Goal: Complete application form

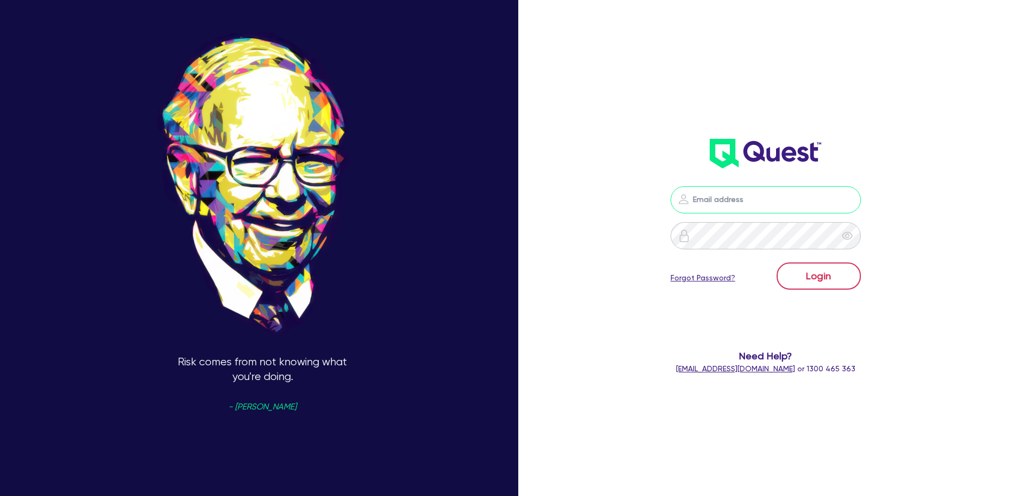
type input "[PERSON_NAME][EMAIL_ADDRESS][PERSON_NAME][DOMAIN_NAME]"
click at [820, 269] on button "Login" at bounding box center [819, 275] width 84 height 27
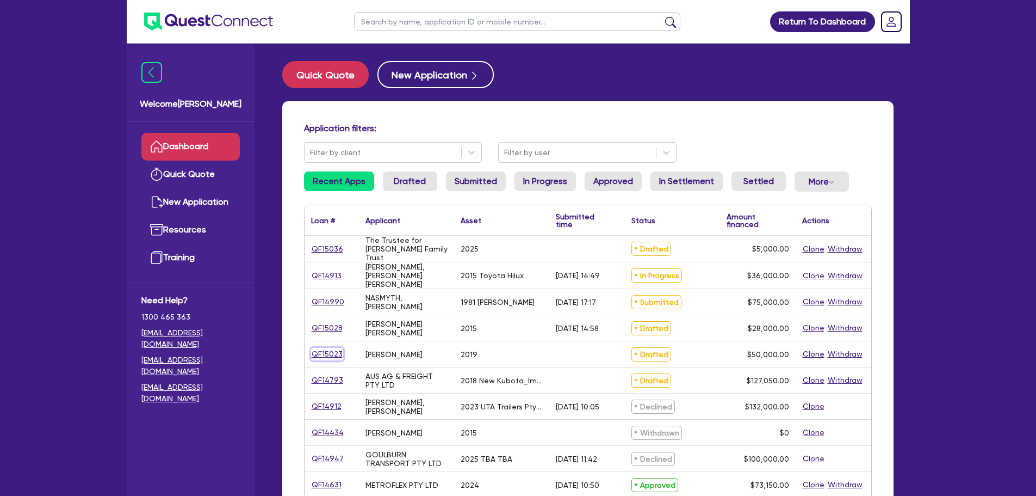
click at [326, 349] on link "QF15023" at bounding box center [327, 354] width 32 height 13
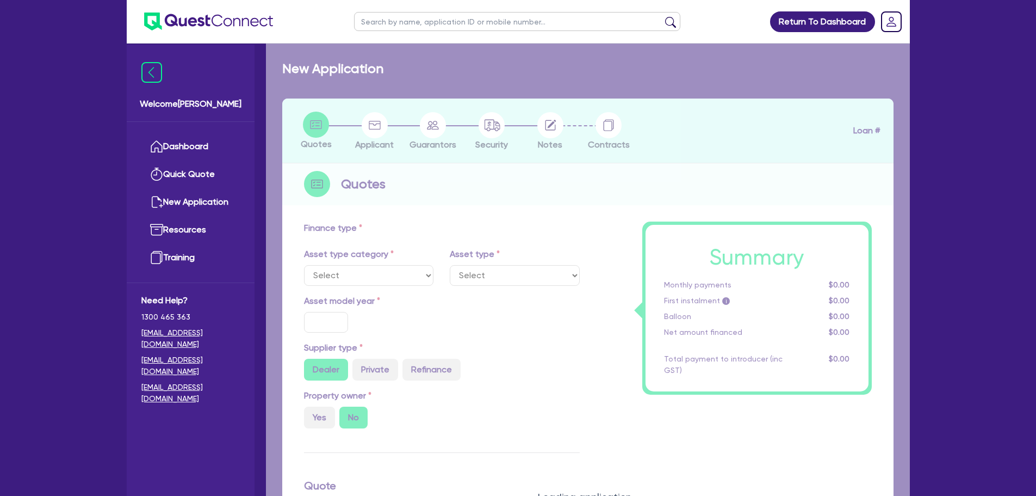
select select "CARS_AND_LIGHT_TRUCKS"
type input "2019"
radio input "false"
radio input "true"
type input "50,000"
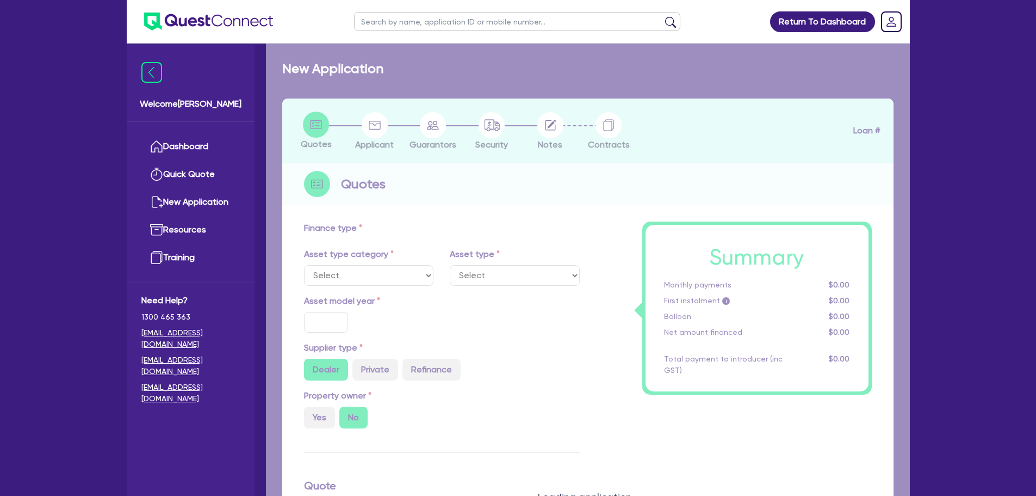
type input "5"
type input "2,500"
type input "17"
select select "VANS_AND_UTES"
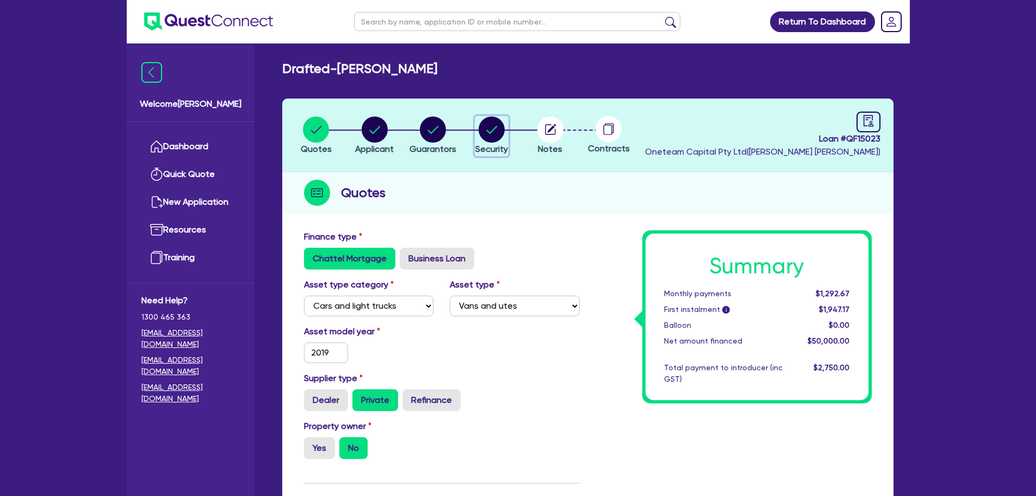
click at [493, 134] on circle "button" at bounding box center [492, 129] width 26 height 26
select select "CARS_AND_LIGHT_TRUCKS"
select select "VANS_AND_UTES"
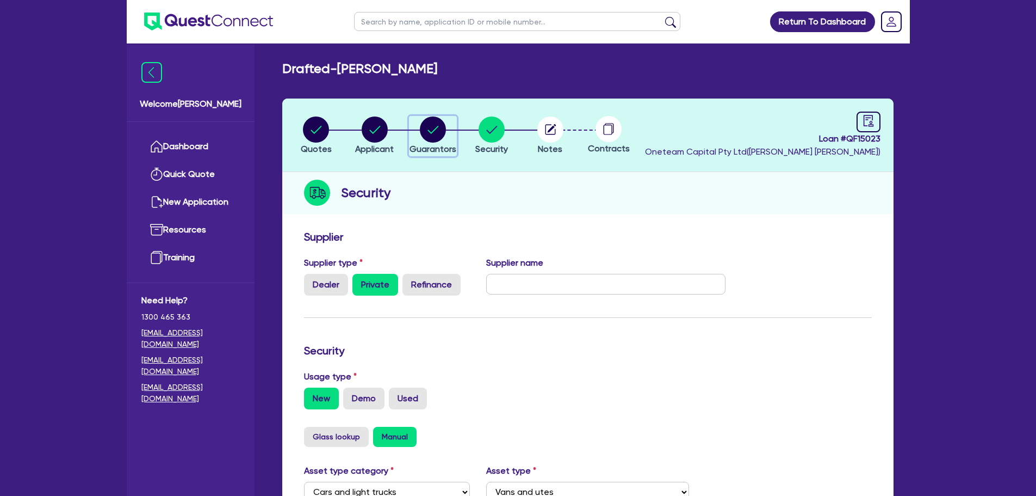
click at [431, 132] on icon "button" at bounding box center [433, 130] width 11 height 8
select select "MR"
select select "QLD"
select select "SINGLE"
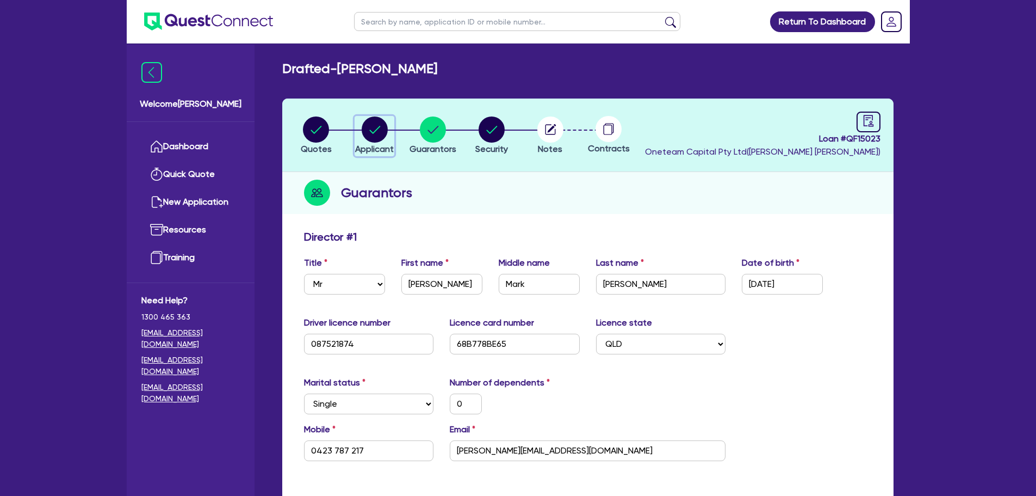
click at [378, 134] on circle "button" at bounding box center [375, 129] width 26 height 26
select select "SOLE_TRADER"
select select "RETAIL_WHOLESALE_TRADE"
select select "MOTOR_VEHICLES"
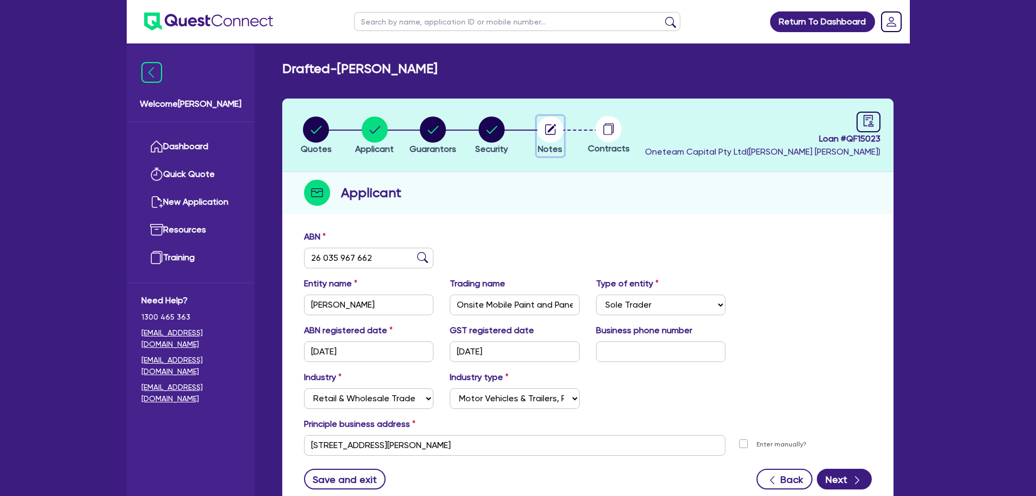
click at [556, 126] on circle "button" at bounding box center [551, 129] width 26 height 26
select select "Quest Finance - Own Book"
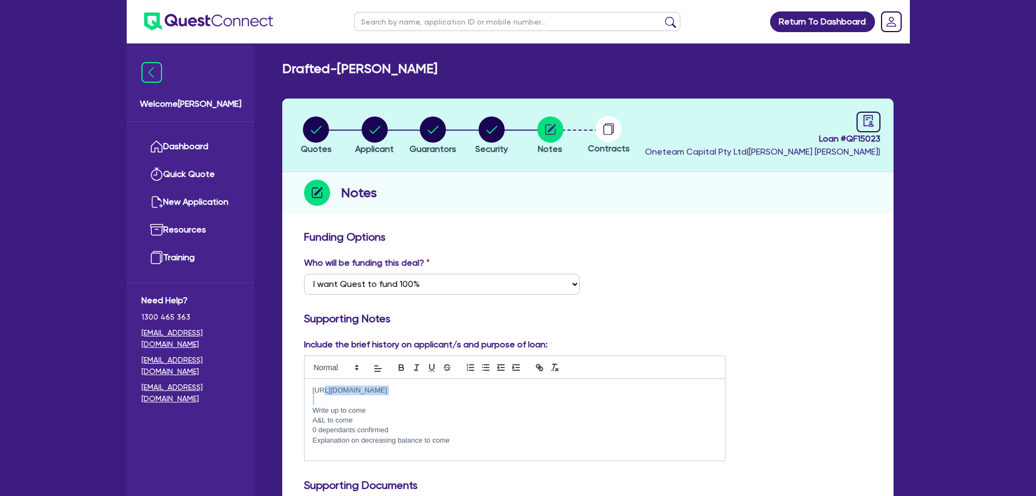
drag, startPoint x: 431, startPoint y: 395, endPoint x: 320, endPoint y: 386, distance: 111.4
click at [320, 386] on div "[URL][DOMAIN_NAME] Write up to come A&L to come 0 dependants confirmed Explanat…" at bounding box center [515, 420] width 421 height 82
click at [305, 394] on div "[URL][DOMAIN_NAME] Write up to come A&L to come 0 dependants confirmed Explanat…" at bounding box center [515, 420] width 421 height 82
click at [665, 391] on p "Client is looking to acquire a mobile spray booth which can be found here - [UR…" at bounding box center [515, 390] width 405 height 10
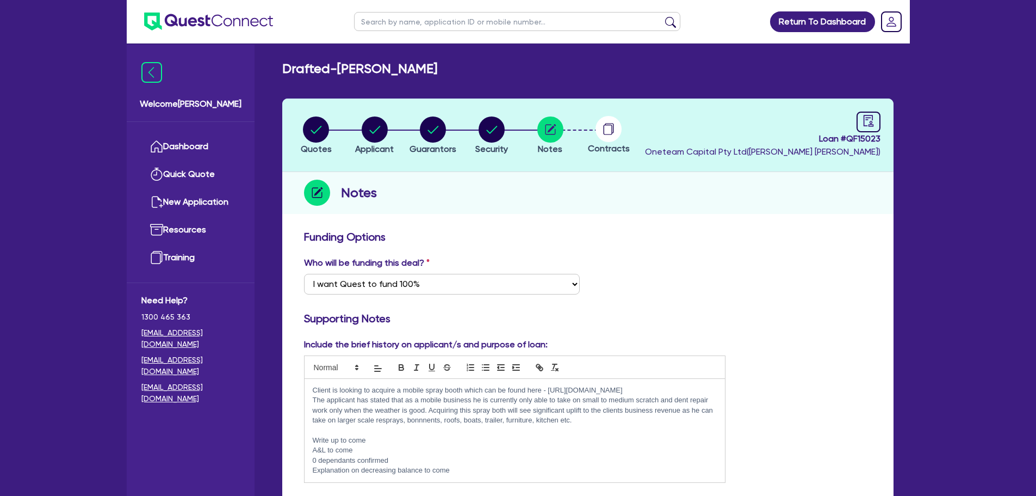
click at [430, 421] on p "The applicant has stated that as a mobile business he is currently only able to…" at bounding box center [515, 410] width 405 height 30
click at [572, 423] on p "The applicant has stated that as a mobile business he is currently only able to…" at bounding box center [515, 410] width 405 height 30
click at [550, 419] on p "The applicant has stated that as a mobile business he is currently only able to…" at bounding box center [515, 410] width 405 height 30
click at [593, 422] on p "The applicant has stated that as a mobile business he is currently only able to…" at bounding box center [515, 410] width 405 height 30
click at [592, 421] on p "The applicant has stated that as a mobile business he is currently only able to…" at bounding box center [515, 410] width 405 height 30
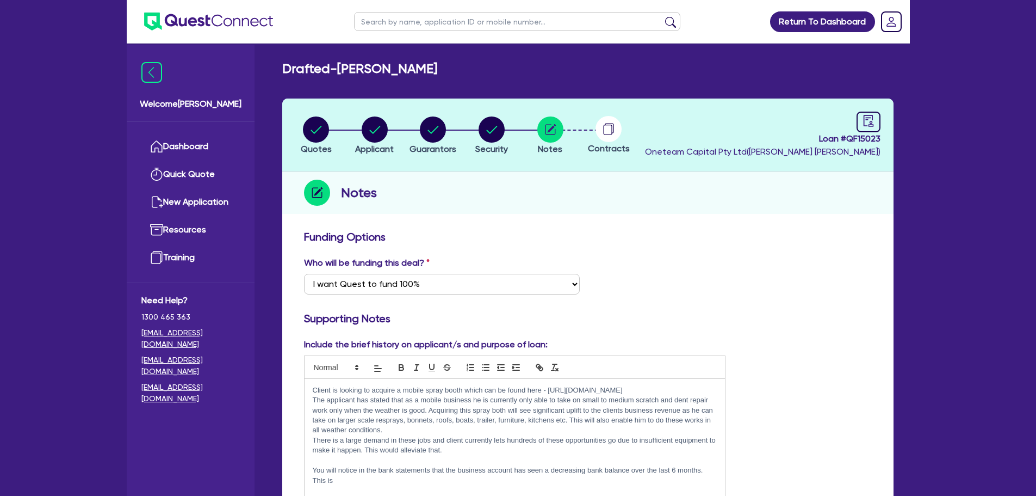
click at [442, 430] on p "The applicant has stated that as a mobile business he is currently only able to…" at bounding box center [515, 415] width 405 height 40
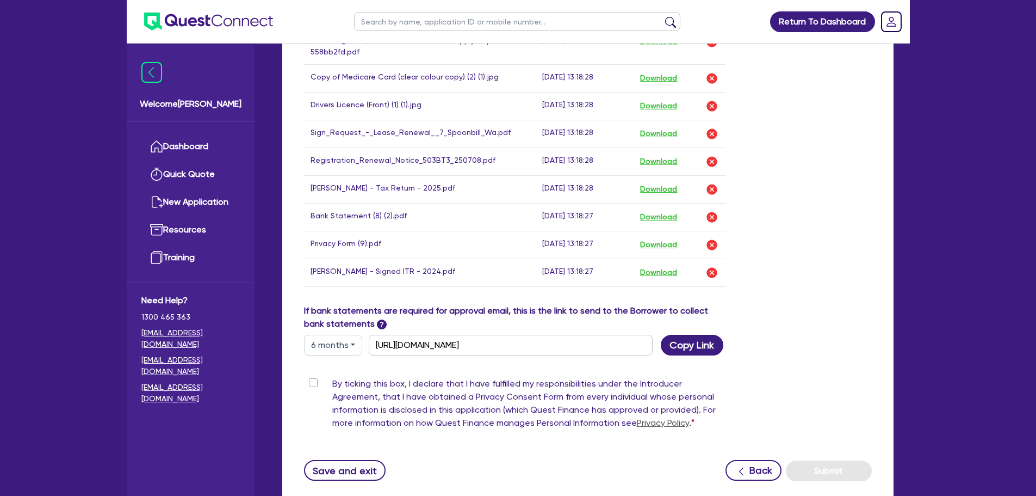
scroll to position [772, 0]
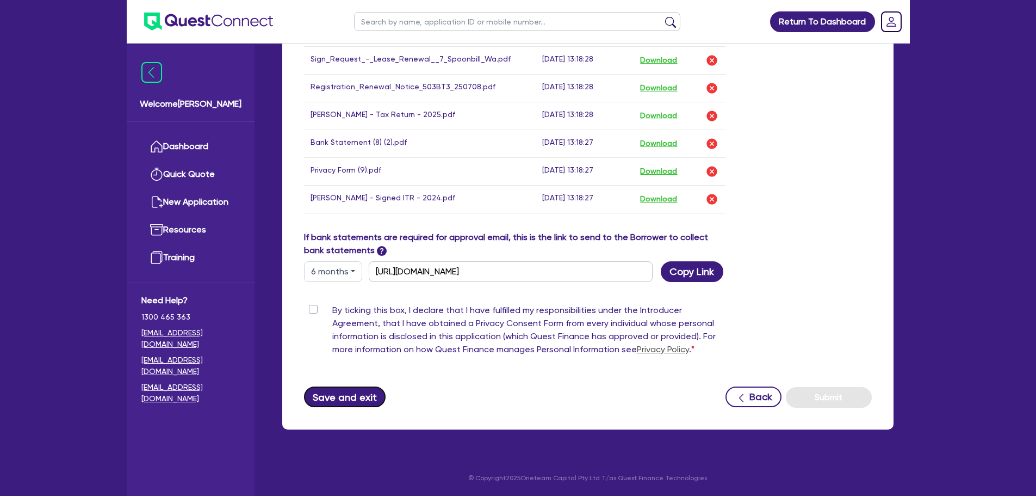
click at [371, 393] on button "Save and exit" at bounding box center [345, 396] width 82 height 21
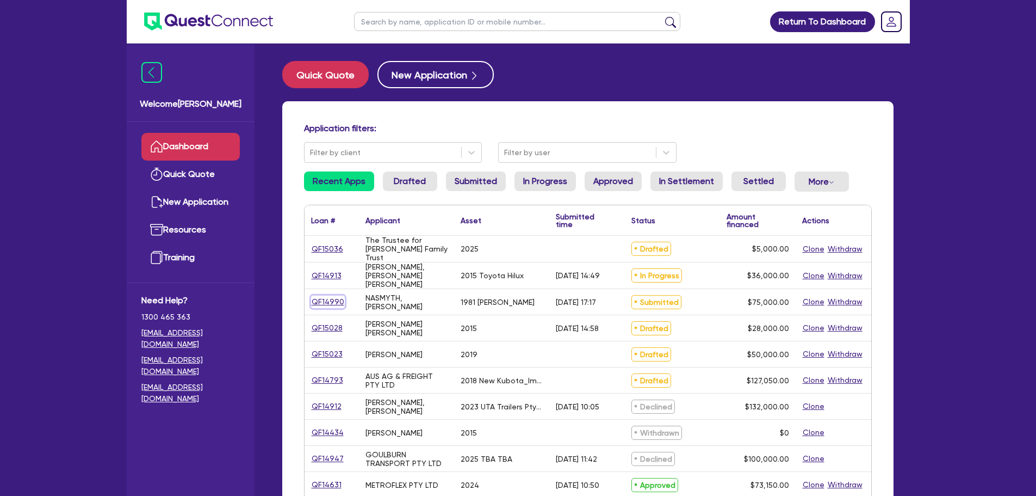
click at [323, 298] on link "QF14990" at bounding box center [328, 301] width 34 height 13
select select "CARS_AND_LIGHT_TRUCKS"
select select "VANS_AND_UTES"
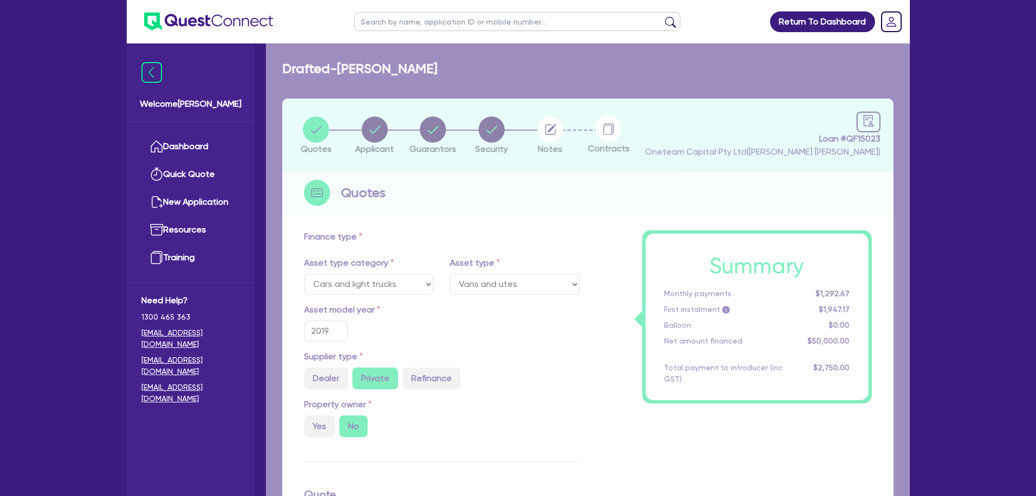
select select "PRIMARY_ASSETS"
type input "1981"
type input "75,000"
type input "10"
type input "7,500"
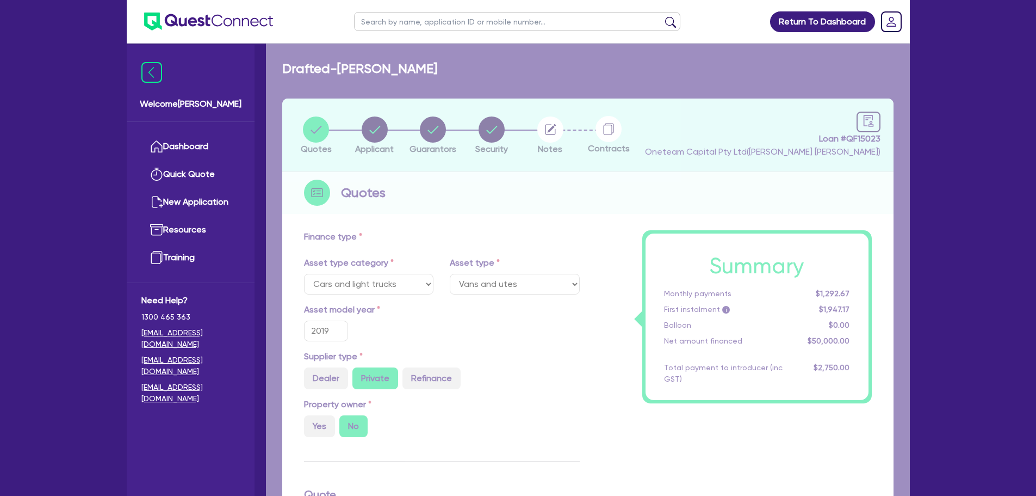
type input "14"
select select "HEAVY_TRUCKS"
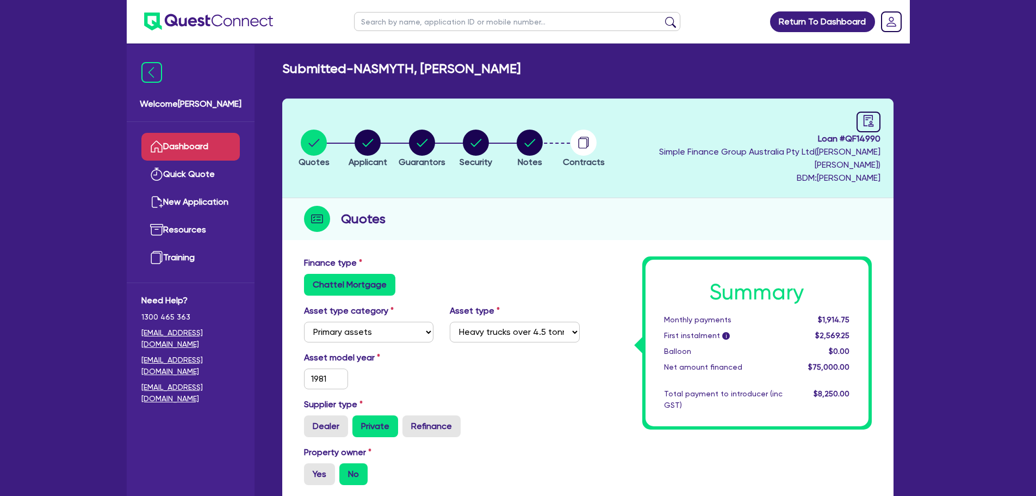
click at [179, 152] on link "Dashboard" at bounding box center [190, 147] width 98 height 28
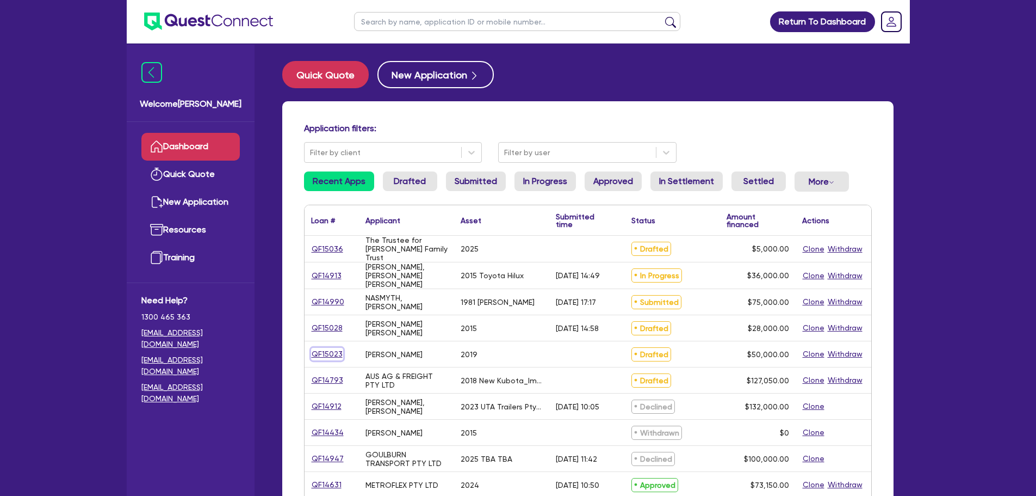
click at [327, 352] on link "QF15023" at bounding box center [327, 354] width 32 height 13
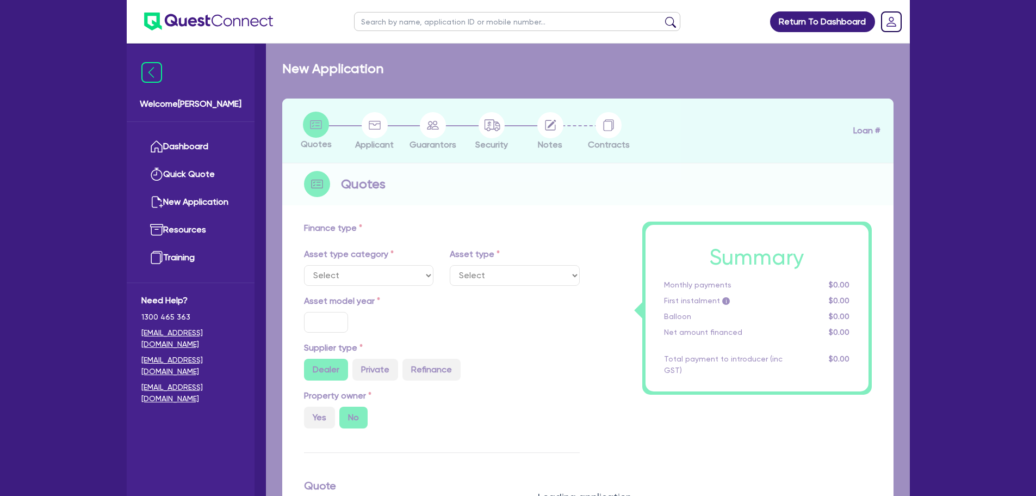
select select "CARS_AND_LIGHT_TRUCKS"
type input "2019"
radio input "false"
radio input "true"
type input "50,000"
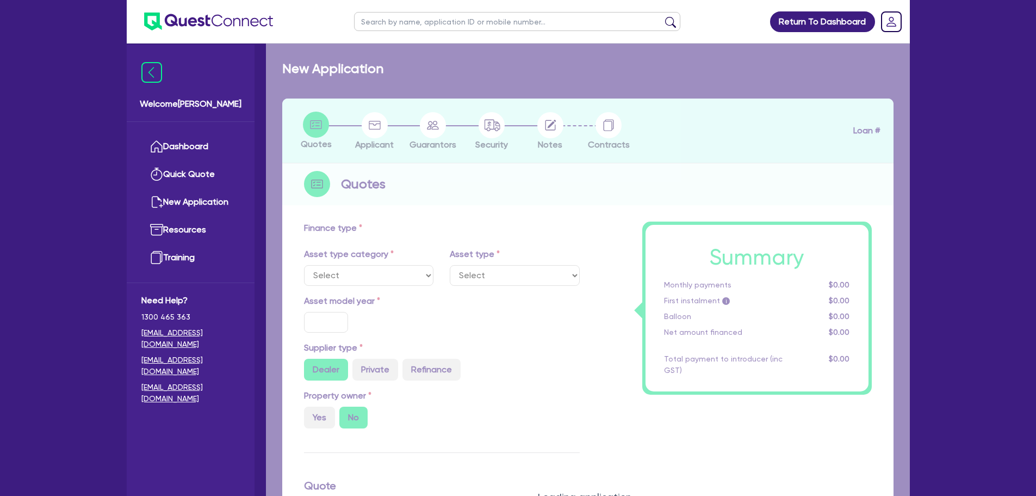
type input "5"
type input "2,500"
type input "17"
select select "VANS_AND_UTES"
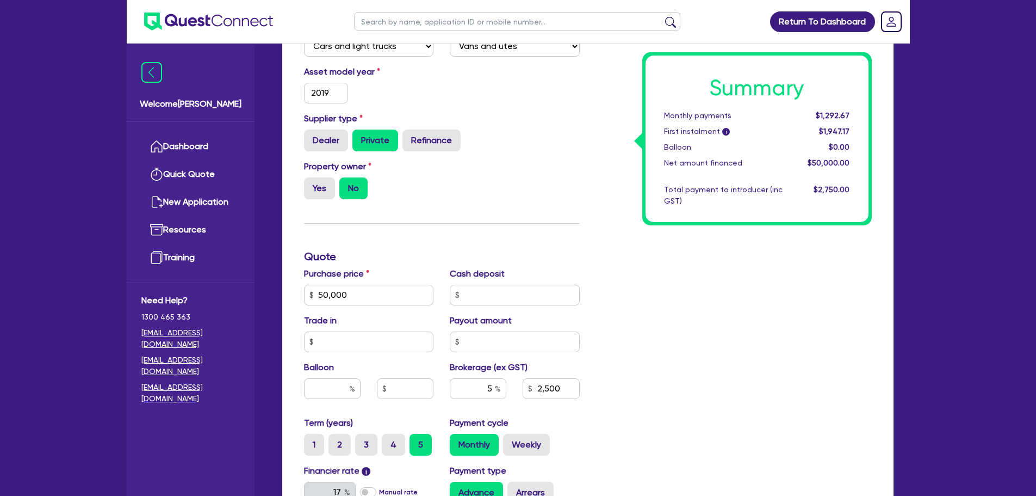
scroll to position [272, 0]
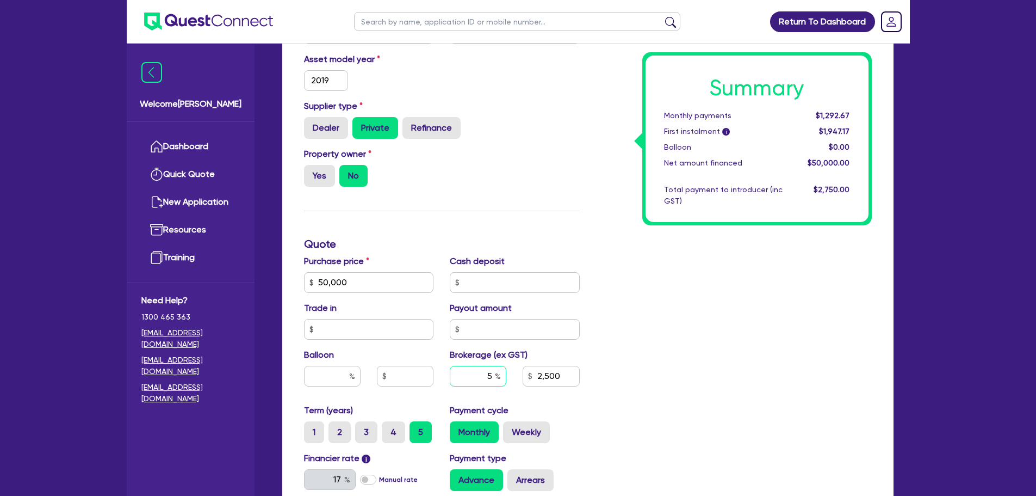
click at [495, 376] on input "5" at bounding box center [478, 376] width 57 height 21
type input "6"
type input "50,000"
type input "2,500"
click at [671, 400] on div "Summary Monthly payments $1,292.67 First instalment i $1,947.17 Balloon $0.00 N…" at bounding box center [734, 276] width 292 height 636
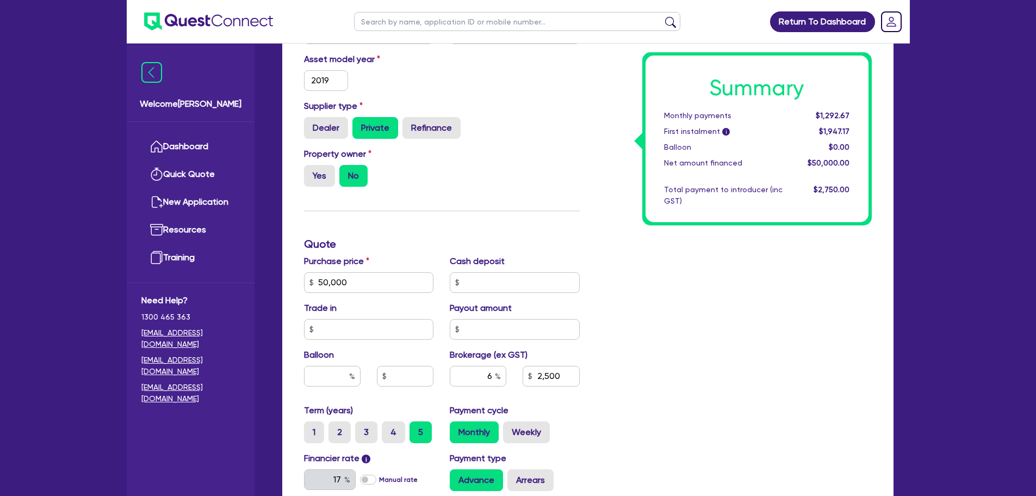
type input "50,000"
type input "3,000"
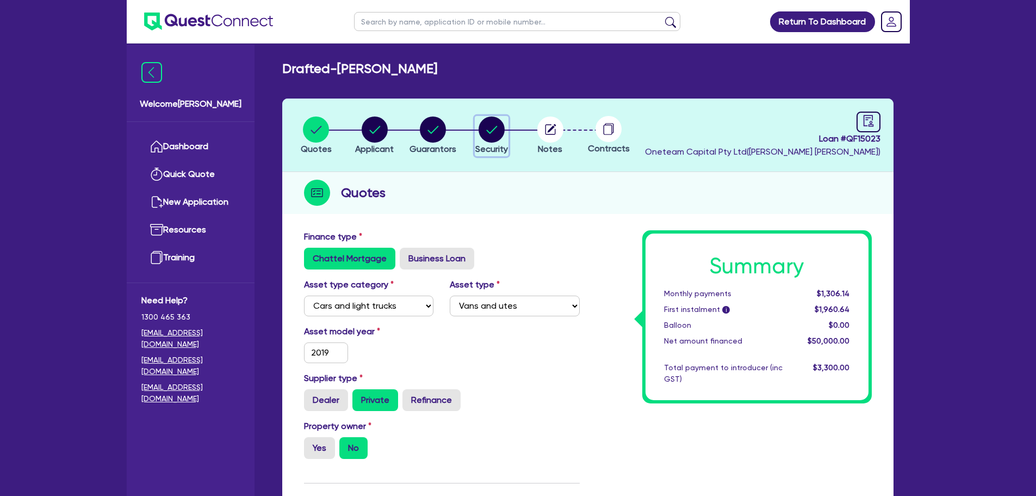
click at [484, 133] on circle "button" at bounding box center [492, 129] width 26 height 26
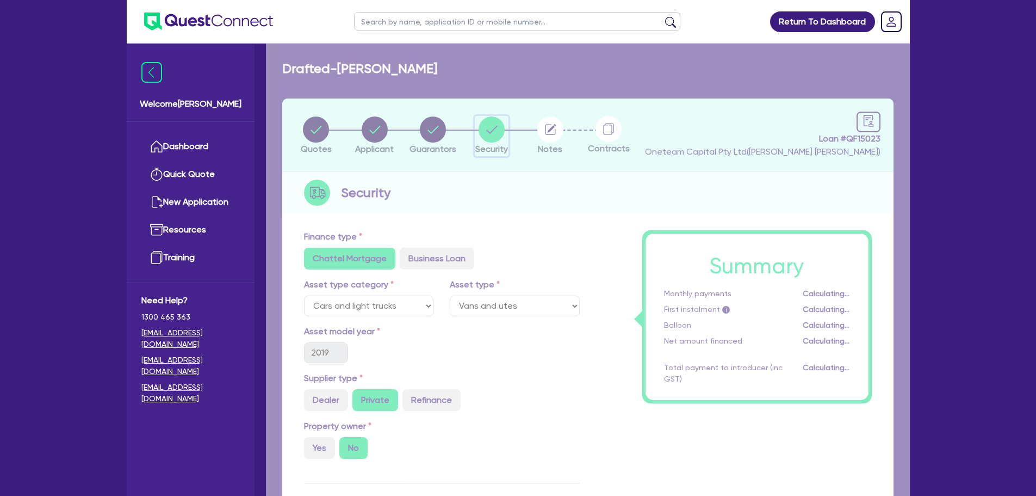
select select "CARS_AND_LIGHT_TRUCKS"
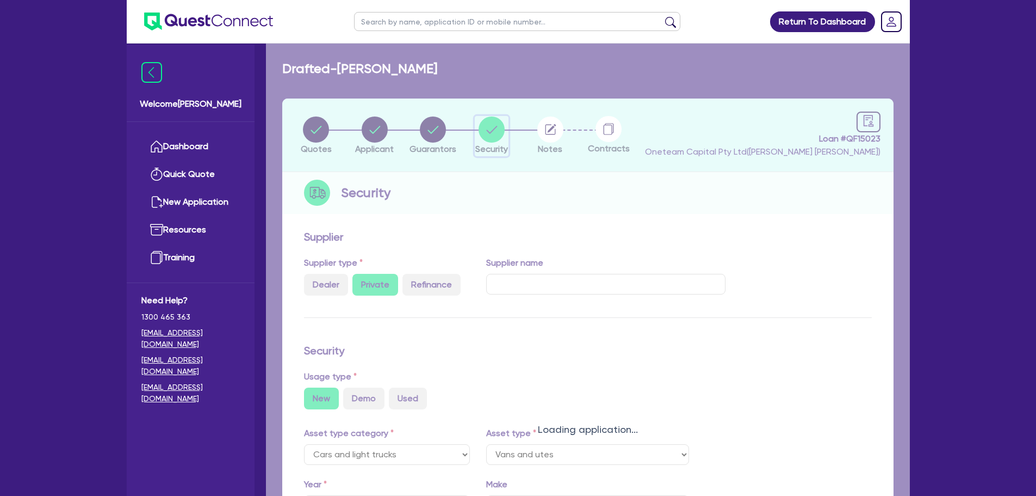
select select "VANS_AND_UTES"
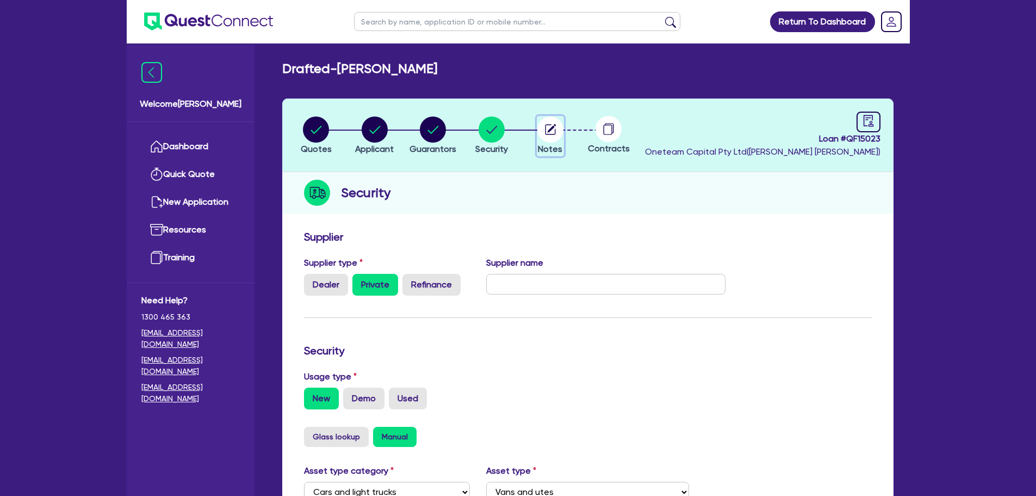
click at [557, 122] on circle "button" at bounding box center [551, 129] width 26 height 26
select select "Quest Finance - Own Book"
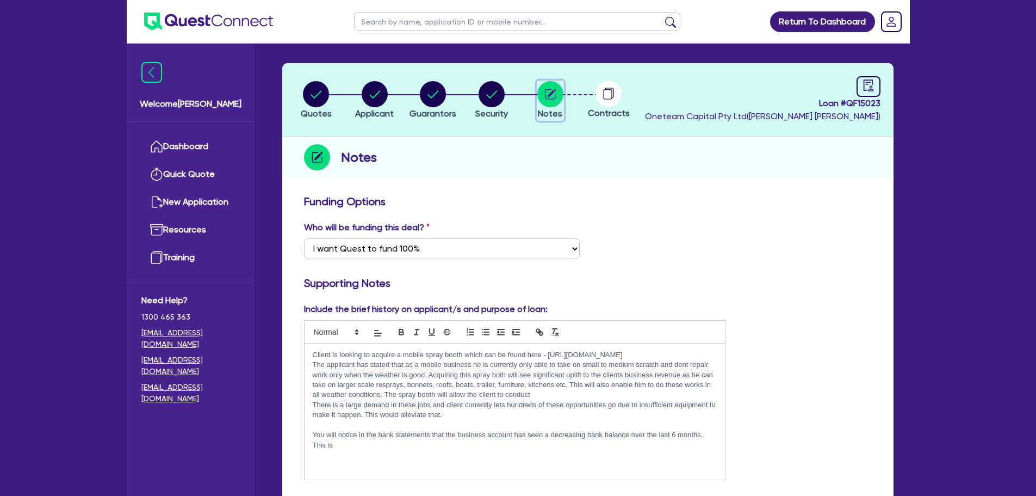
scroll to position [54, 0]
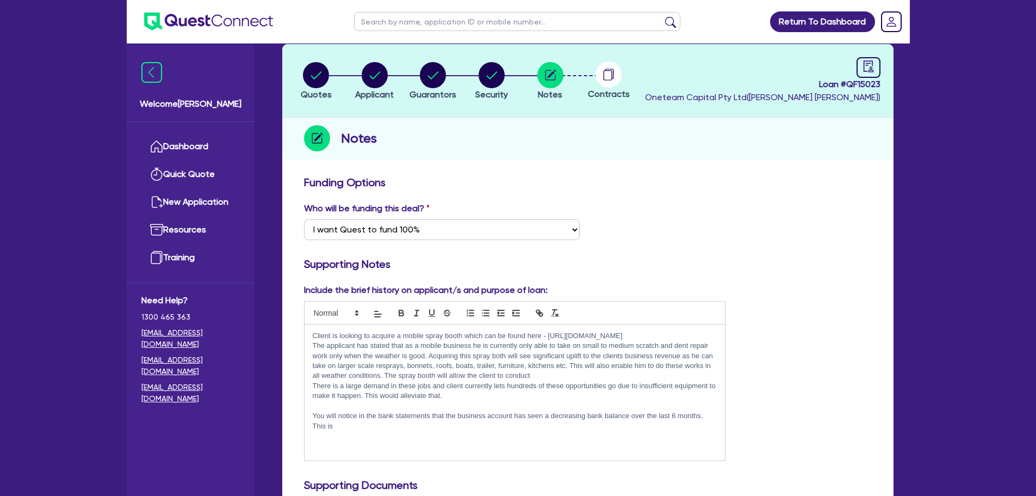
click at [571, 378] on p "The applicant has stated that as a mobile business he is currently only able to…" at bounding box center [515, 361] width 405 height 40
click at [407, 427] on p "You will notice in the bank statements that the business account has seen a dec…" at bounding box center [515, 421] width 405 height 20
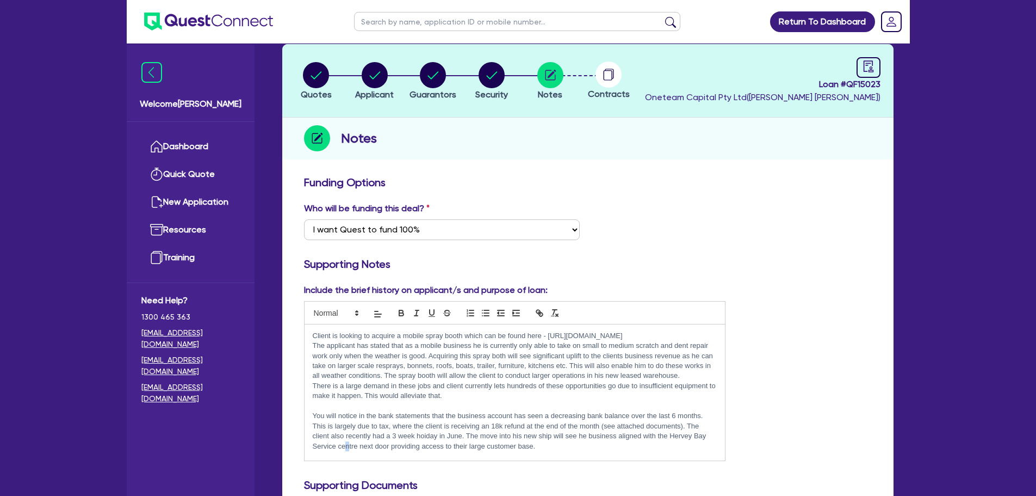
click at [347, 446] on p "You will notice in the bank statements that the business account has seen a dec…" at bounding box center [515, 431] width 405 height 40
click at [346, 453] on p at bounding box center [515, 456] width 405 height 10
click at [341, 446] on p "You will notice in the bank statements that the business account has seen a dec…" at bounding box center [515, 431] width 405 height 40
click at [423, 432] on p "You will notice in the bank statements that the business account has seen a dec…" at bounding box center [515, 431] width 405 height 40
click at [541, 449] on p "You will notice in the bank statements that the business account has seen a dec…" at bounding box center [515, 431] width 405 height 40
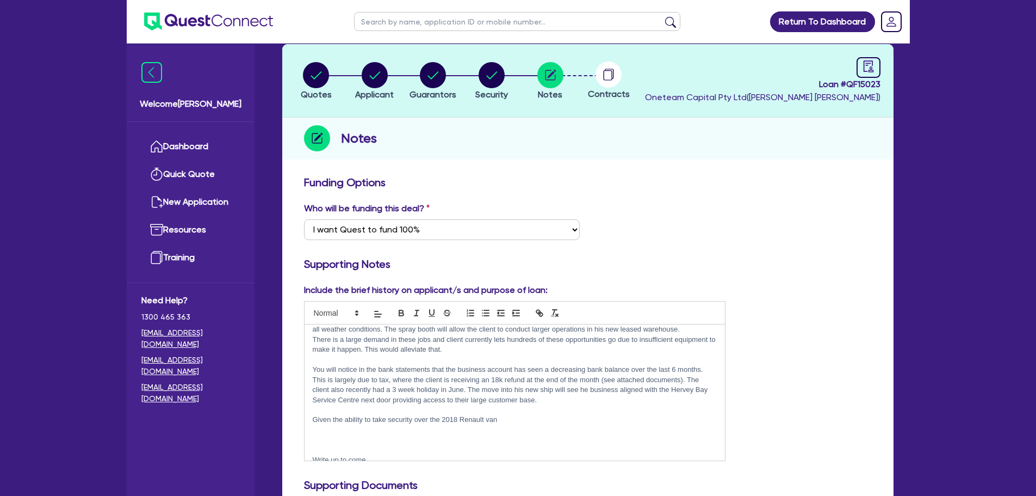
scroll to position [64, 0]
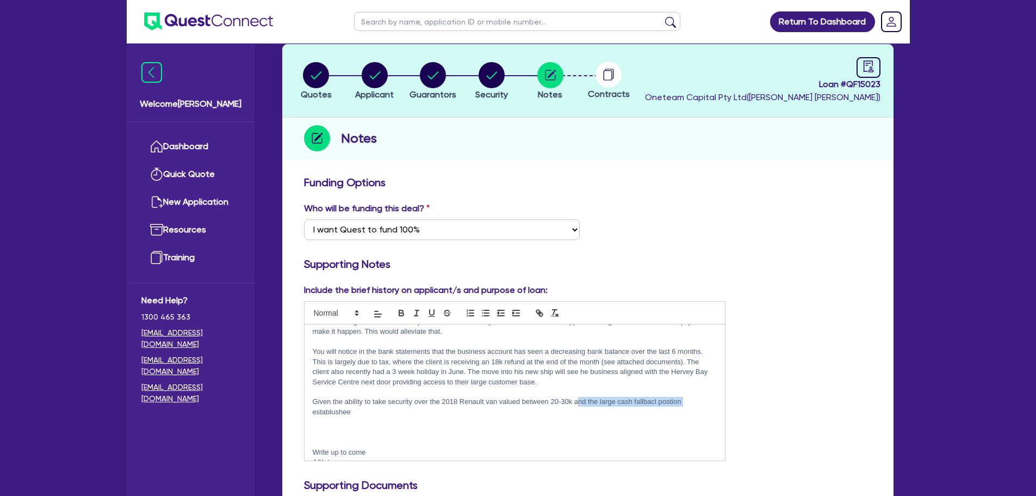
drag, startPoint x: 696, startPoint y: 405, endPoint x: 578, endPoint y: 401, distance: 117.6
click at [578, 401] on p "Given the ability to take security over the 2018 Renault van valued between 20-…" at bounding box center [515, 407] width 405 height 20
drag, startPoint x: 626, startPoint y: 405, endPoint x: 577, endPoint y: 404, distance: 49.0
click at [577, 404] on p "Given the ability to take security over the 2018 Renault van valued between 20-…" at bounding box center [515, 402] width 405 height 10
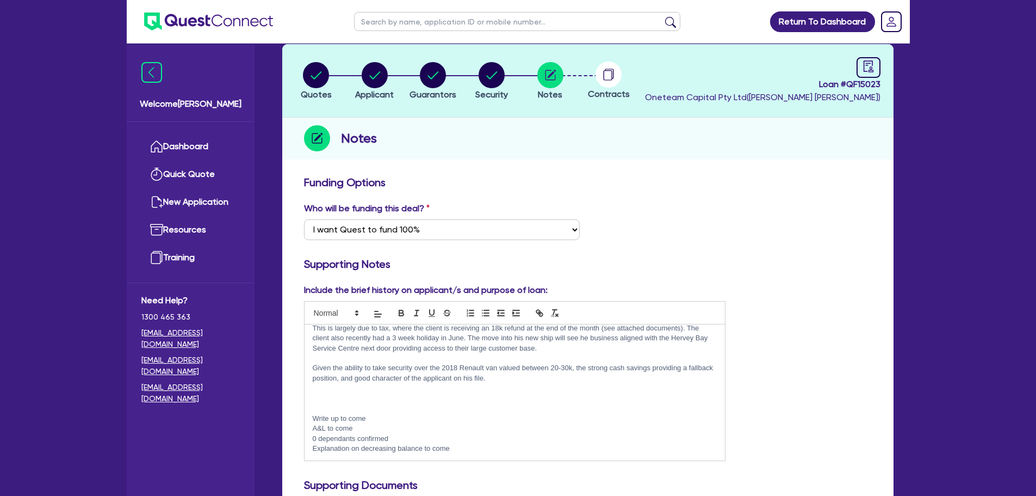
scroll to position [109, 0]
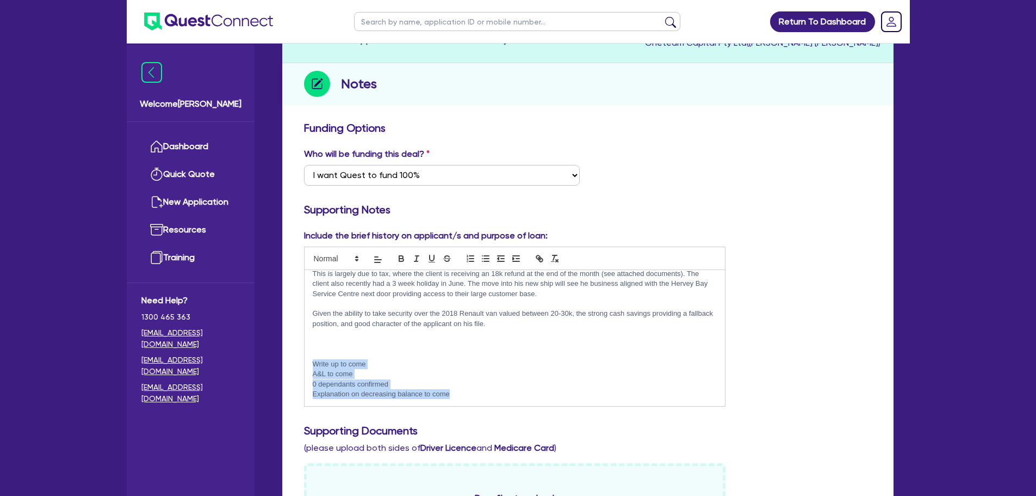
drag, startPoint x: 464, startPoint y: 397, endPoint x: 311, endPoint y: 360, distance: 157.3
click at [311, 360] on div "Client is looking to acquire a mobile spray booth which can be found here - [UR…" at bounding box center [515, 338] width 421 height 136
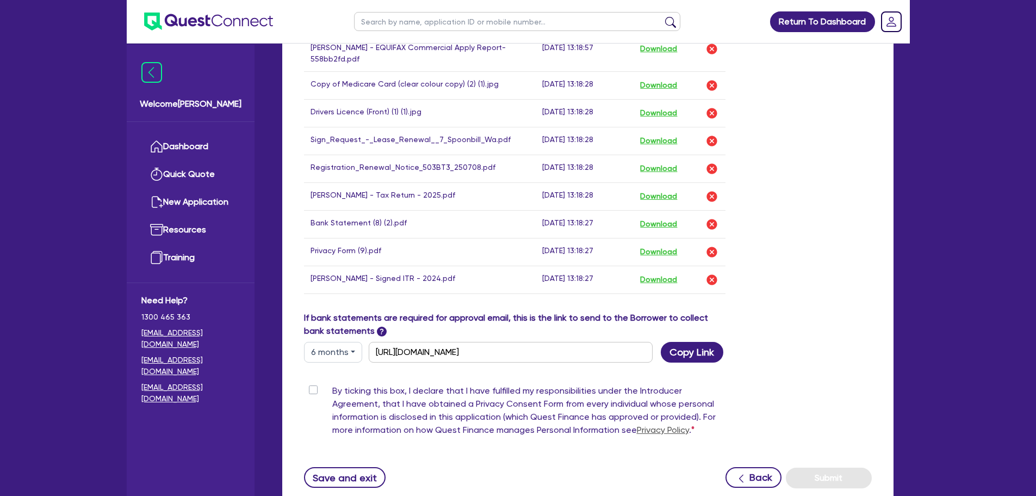
scroll to position [772, 0]
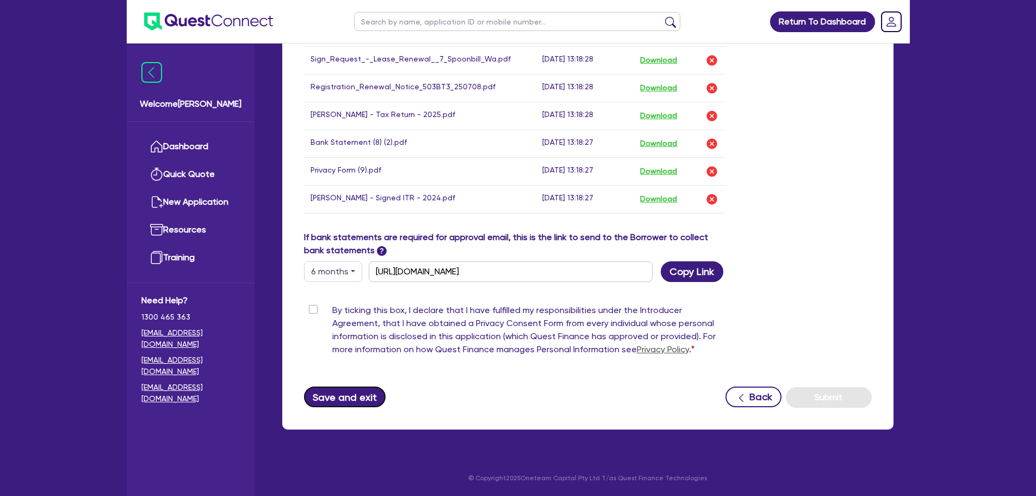
click at [349, 394] on button "Save and exit" at bounding box center [345, 396] width 82 height 21
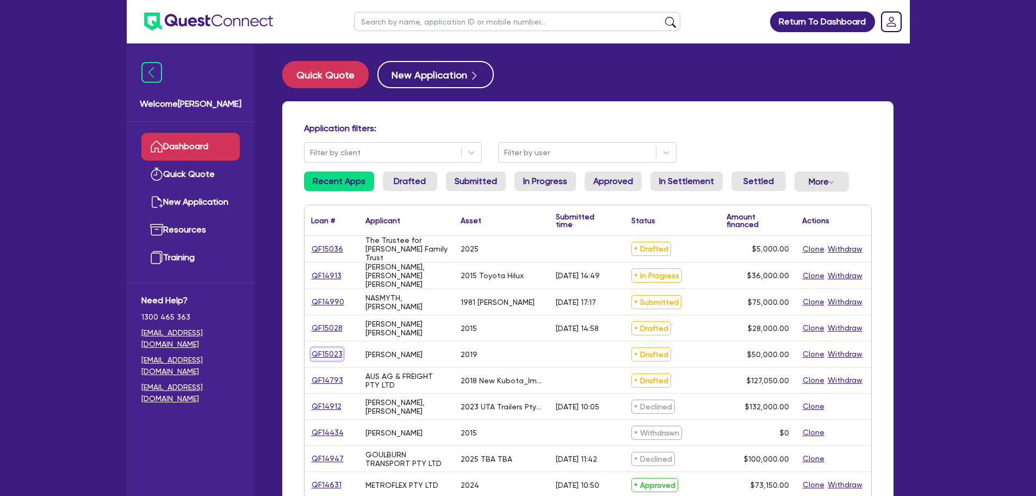
click at [334, 353] on link "QF15023" at bounding box center [327, 354] width 32 height 13
select select "CARS_AND_LIGHT_TRUCKS"
select select "VANS_AND_UTES"
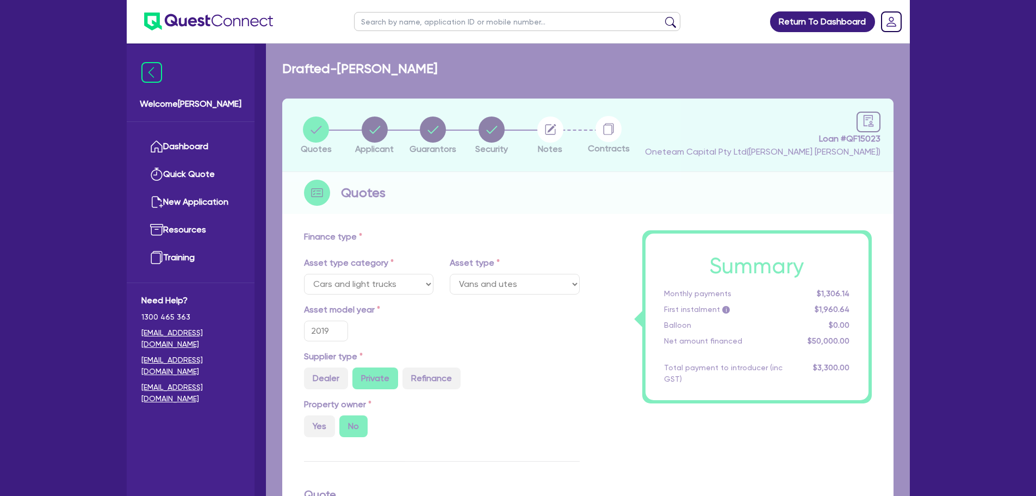
type input "50,000"
type input "3,000"
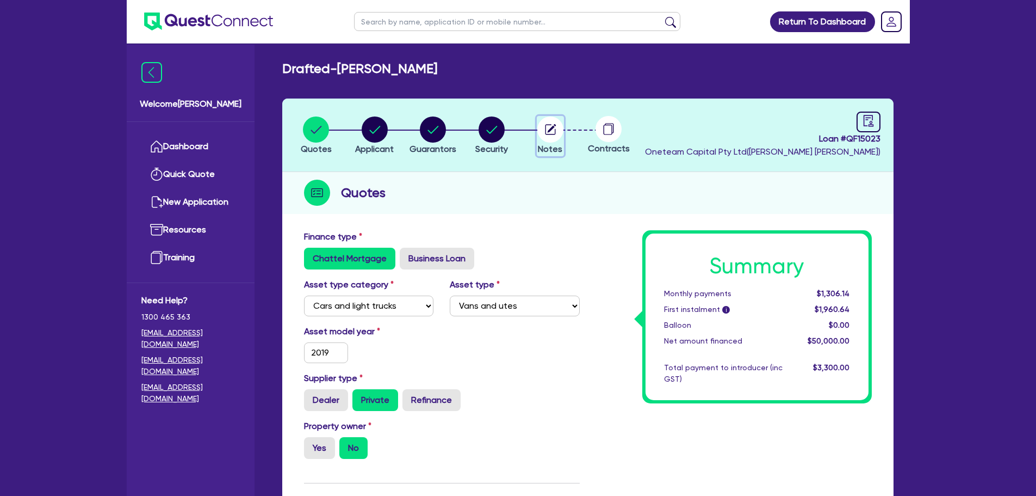
click at [553, 138] on circle "button" at bounding box center [551, 129] width 26 height 26
select select "Quest Finance - Own Book"
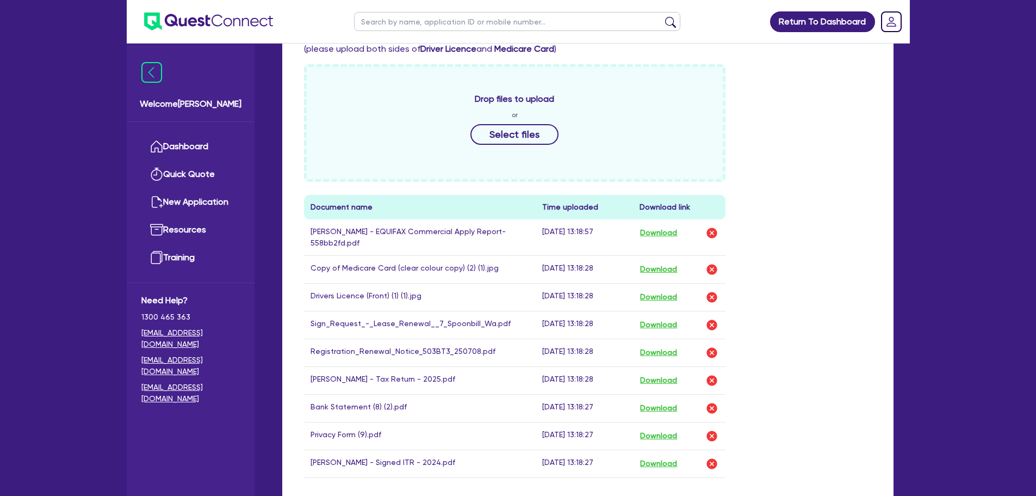
scroll to position [762, 0]
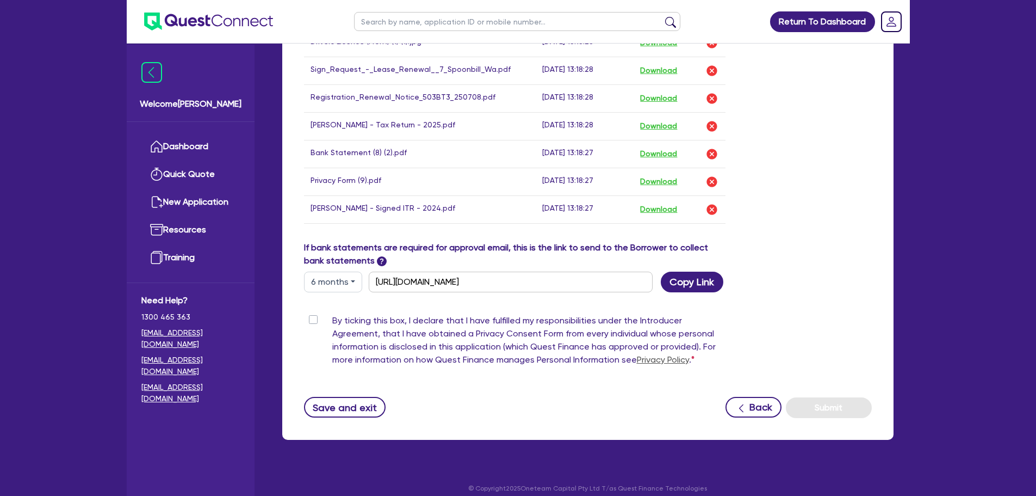
click at [323, 319] on div "By ticking this box, I declare that I have fulfilled my responsibilities under …" at bounding box center [515, 342] width 422 height 57
click at [332, 320] on label "By ticking this box, I declare that I have fulfilled my responsibilities under …" at bounding box center [529, 342] width 394 height 57
click at [313, 320] on input "By ticking this box, I declare that I have fulfilled my responsibilities under …" at bounding box center [308, 319] width 9 height 10
checkbox input "true"
click at [849, 408] on button "Submit" at bounding box center [829, 407] width 86 height 21
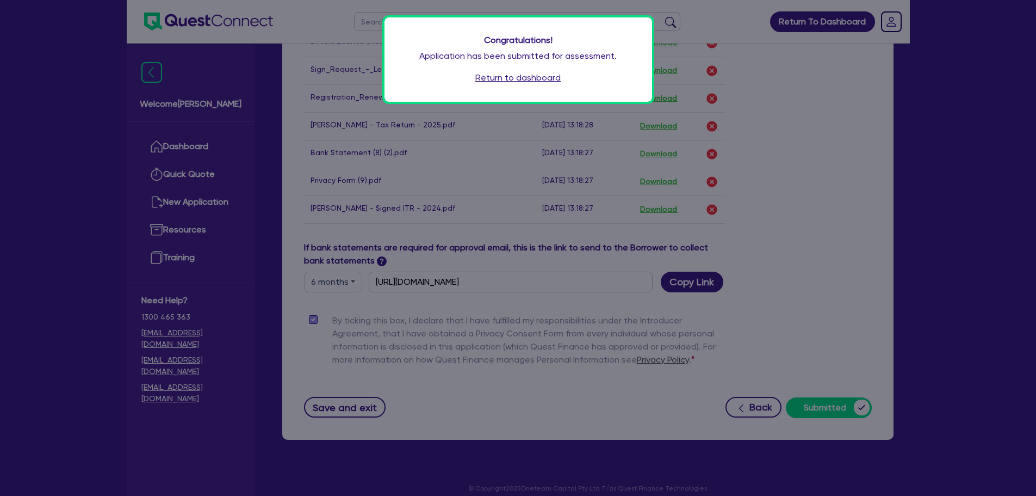
click at [522, 85] on div "Congratulations! Application has been submitted for assessment. Return to dashb…" at bounding box center [519, 59] width 268 height 84
click at [526, 77] on link "Return to dashboard" at bounding box center [518, 77] width 85 height 13
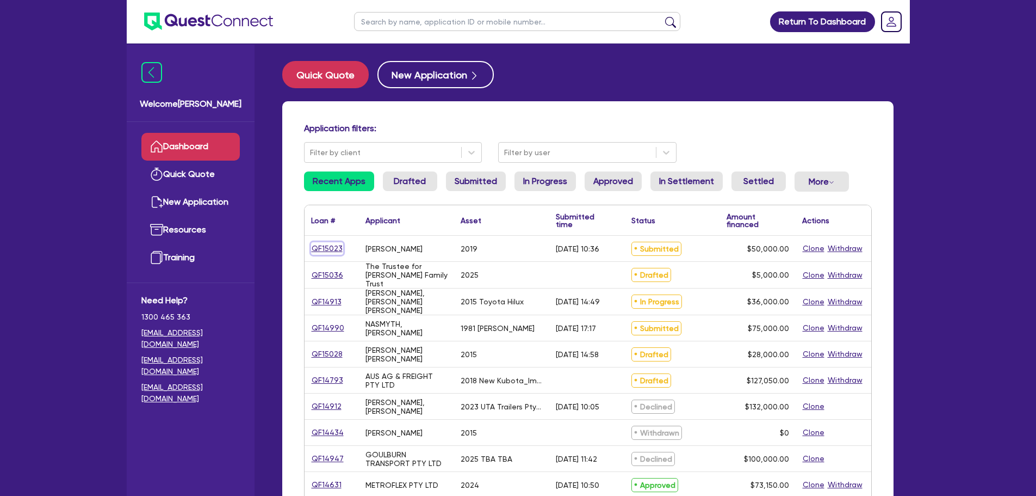
click at [319, 245] on link "QF15023" at bounding box center [327, 248] width 32 height 13
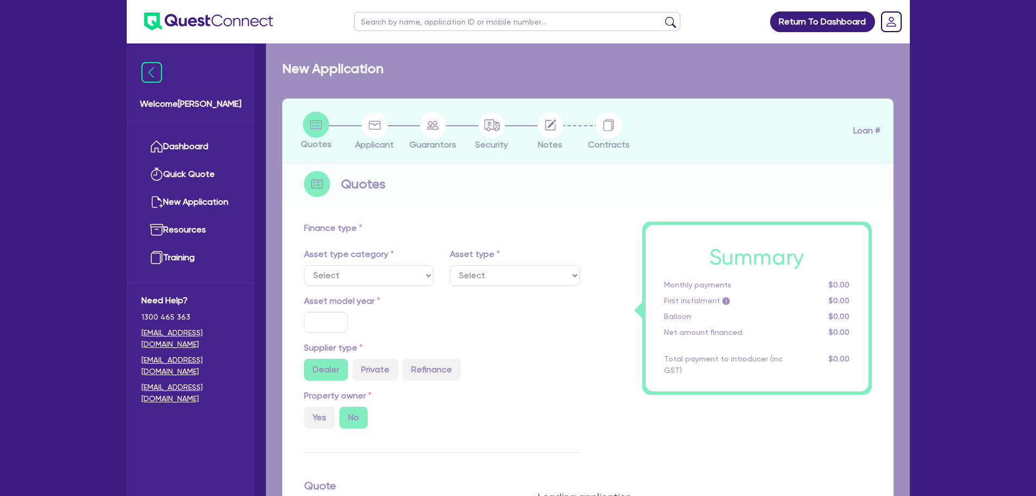
select select "CARS_AND_LIGHT_TRUCKS"
type input "2019"
radio input "false"
radio input "true"
type input "50,000"
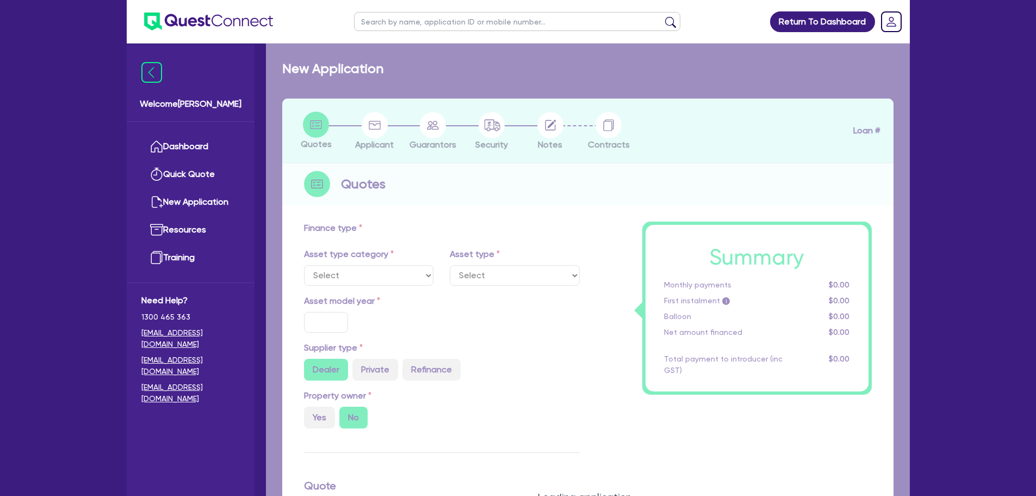
type input "6"
type input "3,000"
type input "17"
select select "VANS_AND_UTES"
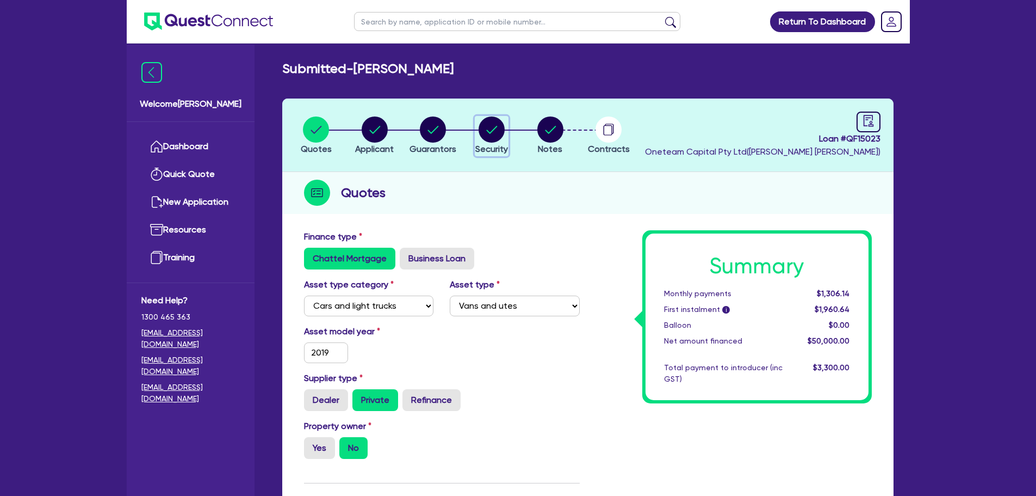
click at [502, 132] on circle "button" at bounding box center [492, 129] width 26 height 26
select select "CARS_AND_LIGHT_TRUCKS"
select select "VANS_AND_UTES"
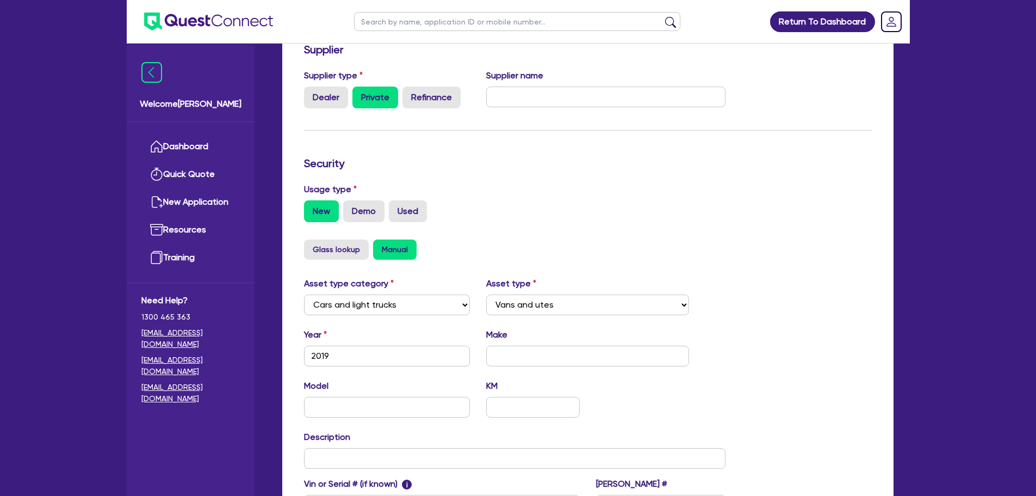
scroll to position [272, 0]
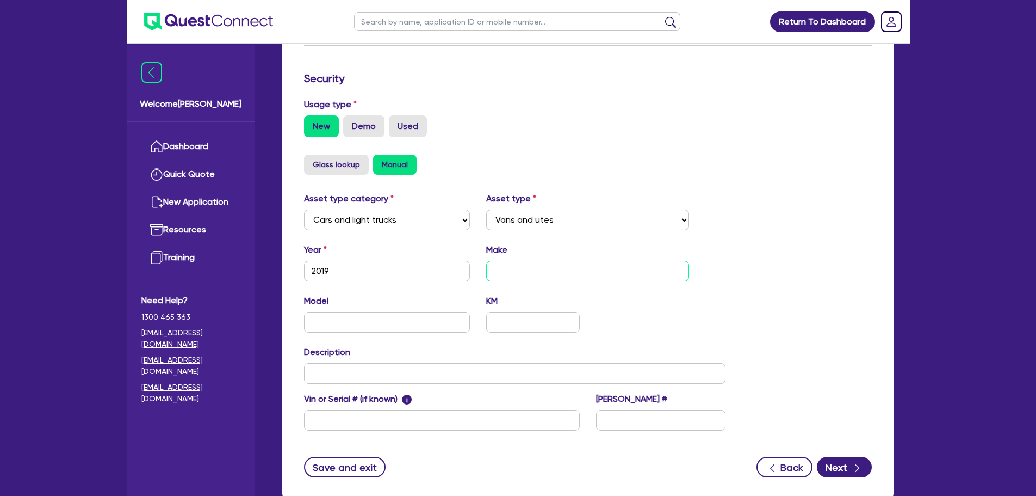
click at [515, 268] on input "text" at bounding box center [587, 271] width 203 height 21
click at [412, 270] on input "2019" at bounding box center [387, 271] width 166 height 21
type input "2018"
click at [534, 271] on div "Submitted - KILROY, SHANE MARK Quotes Applicant Guarantors Security Notes Contr…" at bounding box center [588, 150] width 644 height 723
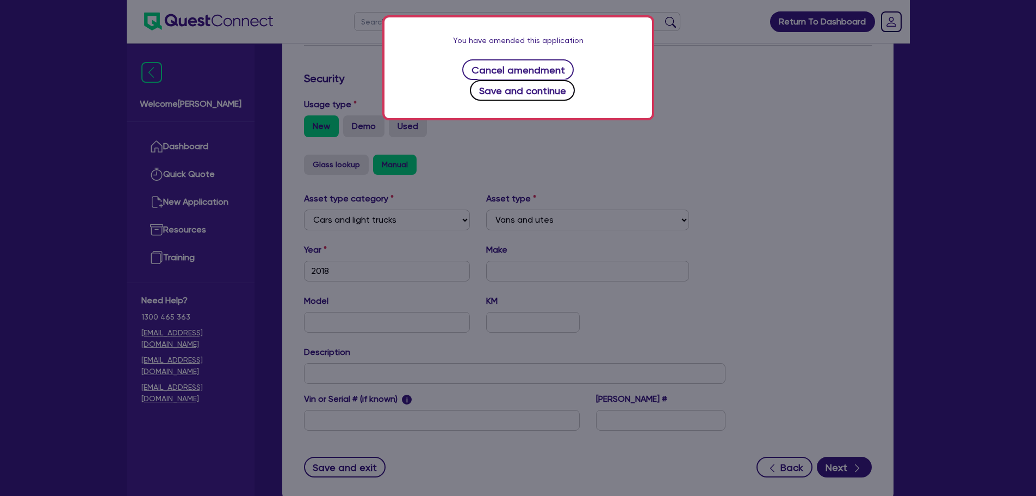
click at [575, 80] on button "Save and continue" at bounding box center [522, 90] width 105 height 21
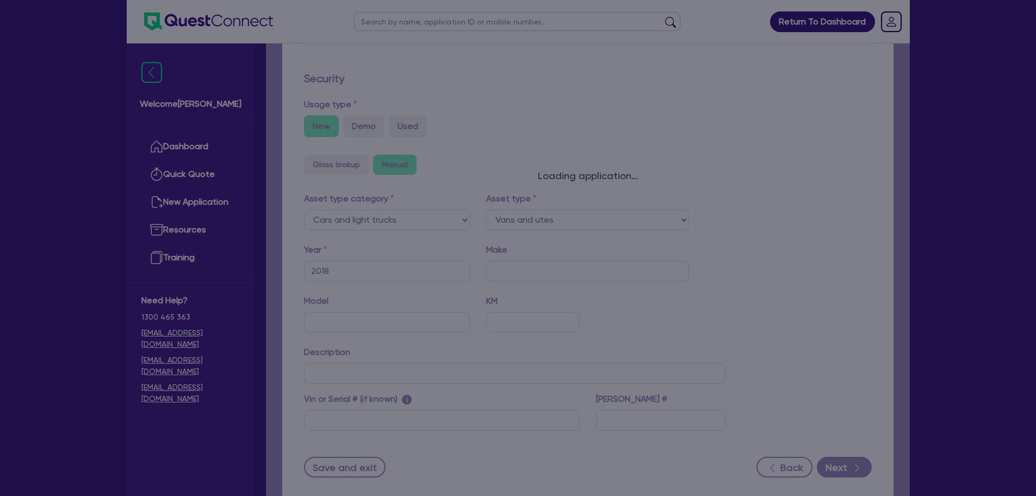
select select "VANS_AND_UTES"
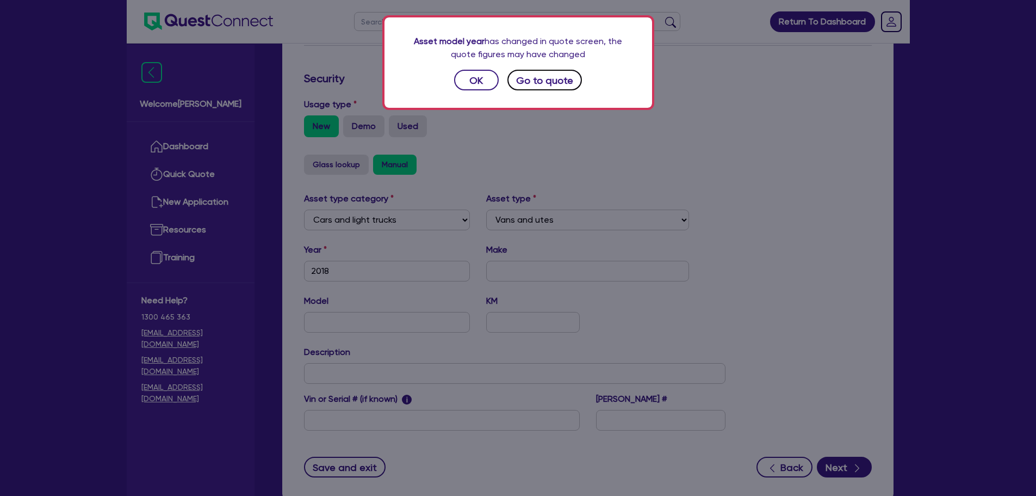
click at [555, 81] on button "Go to quote" at bounding box center [545, 80] width 75 height 21
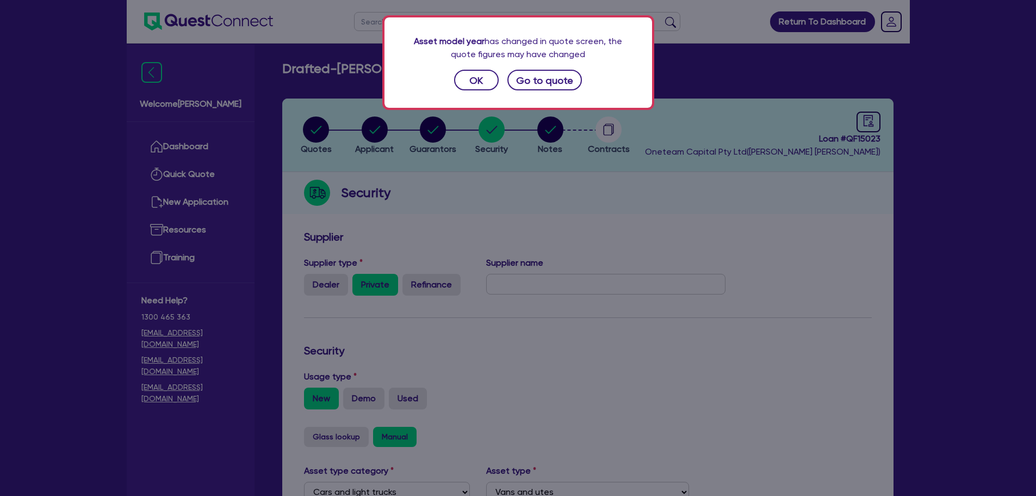
select select "CARS_AND_LIGHT_TRUCKS"
select select "VANS_AND_UTES"
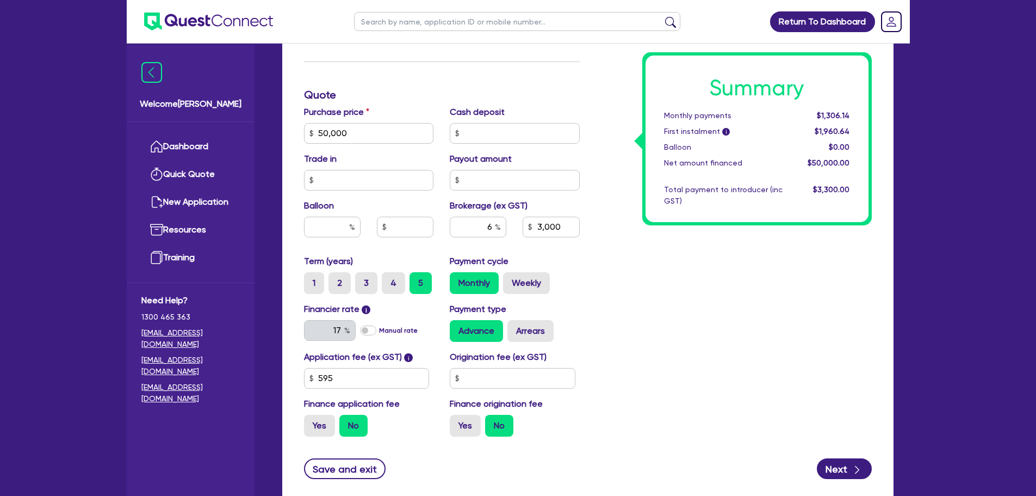
scroll to position [492, 0]
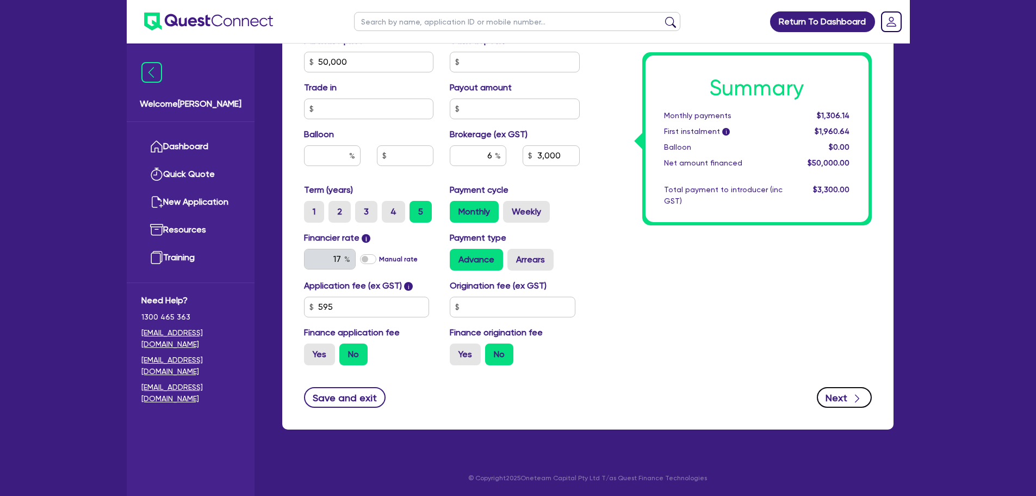
click at [857, 392] on div "button" at bounding box center [857, 398] width 11 height 14
type input "50,000"
type input "3,000"
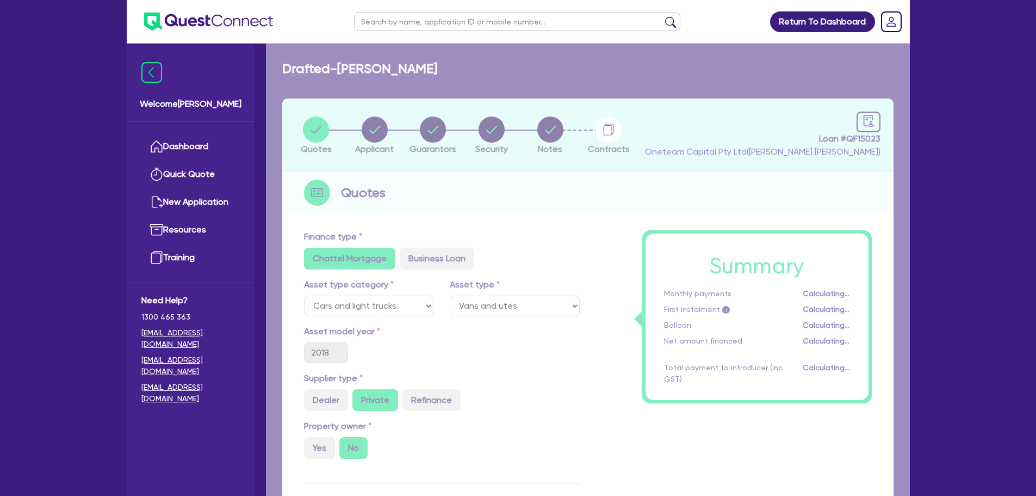
select select "SOLE_TRADER"
select select "RETAIL_WHOLESALE_TRADE"
select select "MOTOR_VEHICLES"
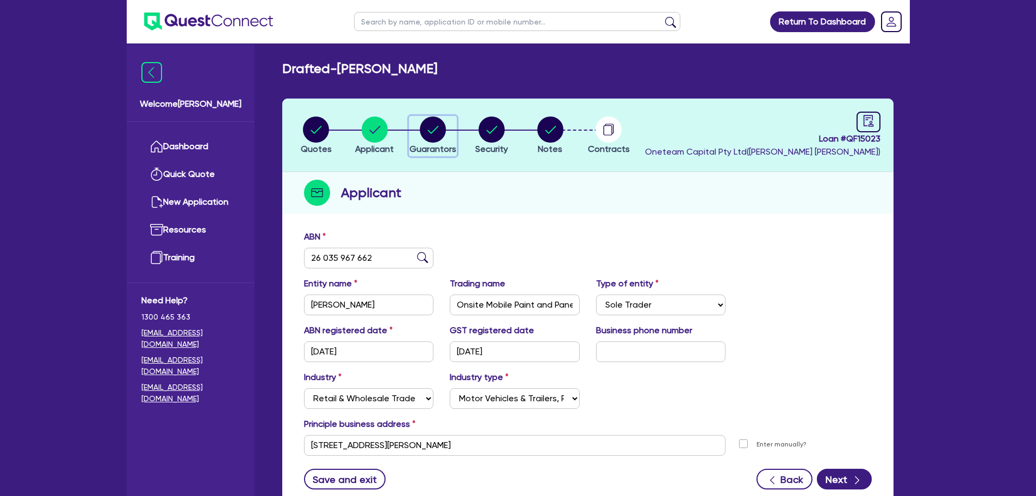
click at [441, 134] on circle "button" at bounding box center [433, 129] width 26 height 26
select select "MR"
select select "QLD"
select select "SINGLE"
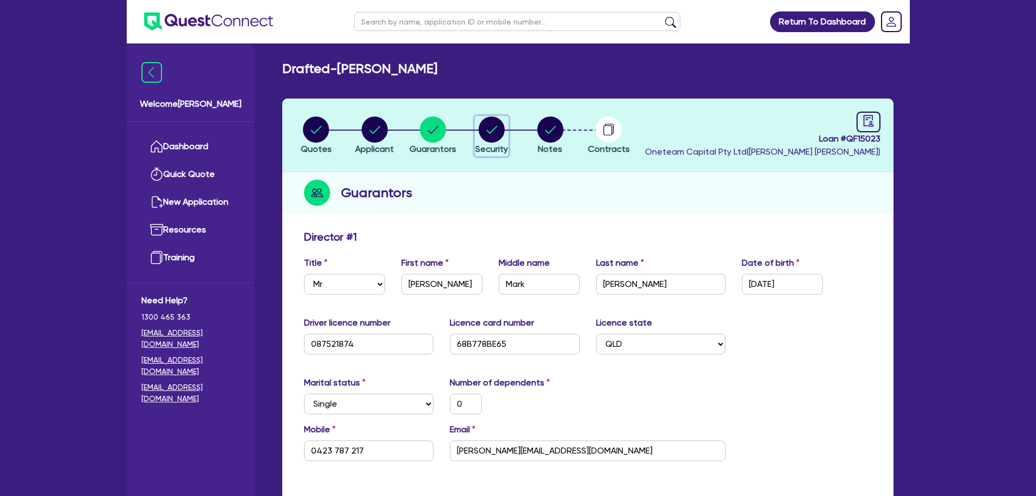
click at [490, 130] on circle "button" at bounding box center [492, 129] width 26 height 26
select select "CARS_AND_LIGHT_TRUCKS"
select select "VANS_AND_UTES"
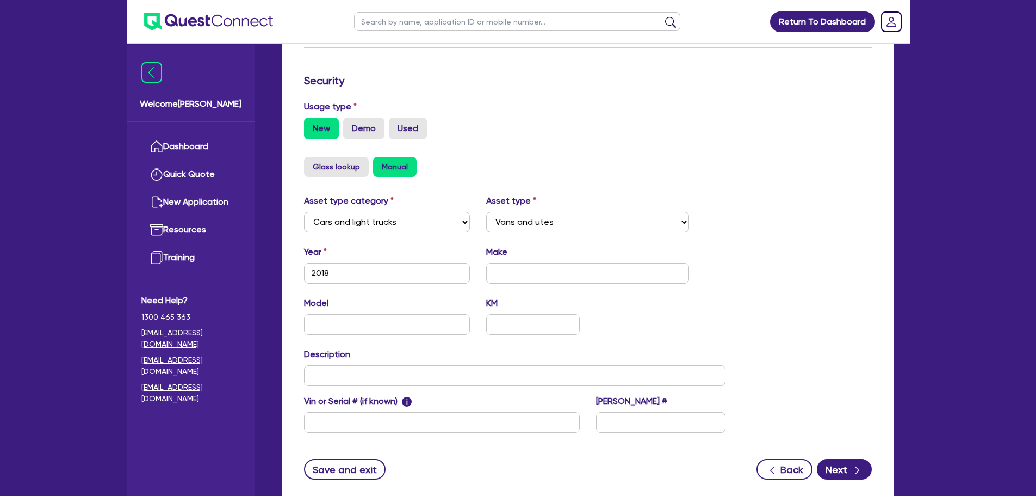
scroll to position [272, 0]
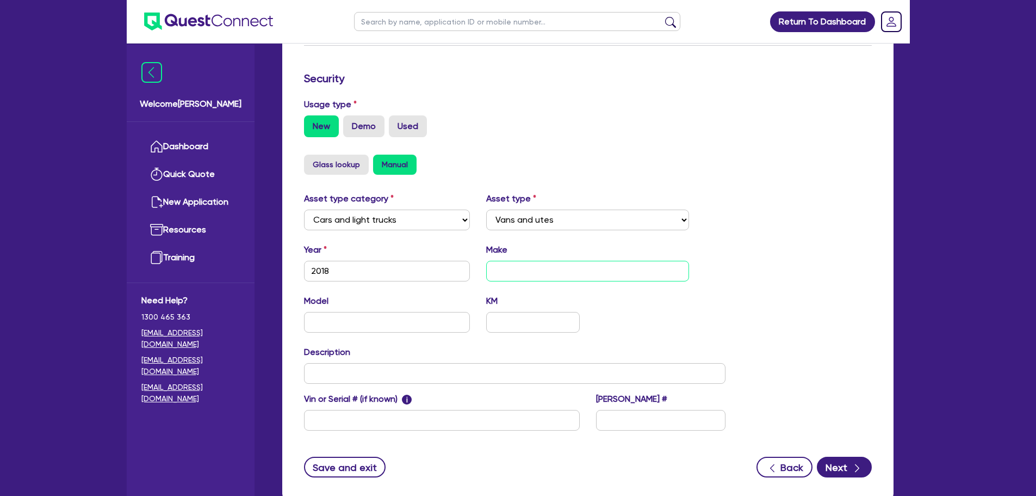
click at [511, 272] on input "text" at bounding box center [587, 271] width 203 height 21
type input "Renault"
click at [326, 324] on input "Trafic" at bounding box center [387, 322] width 166 height 21
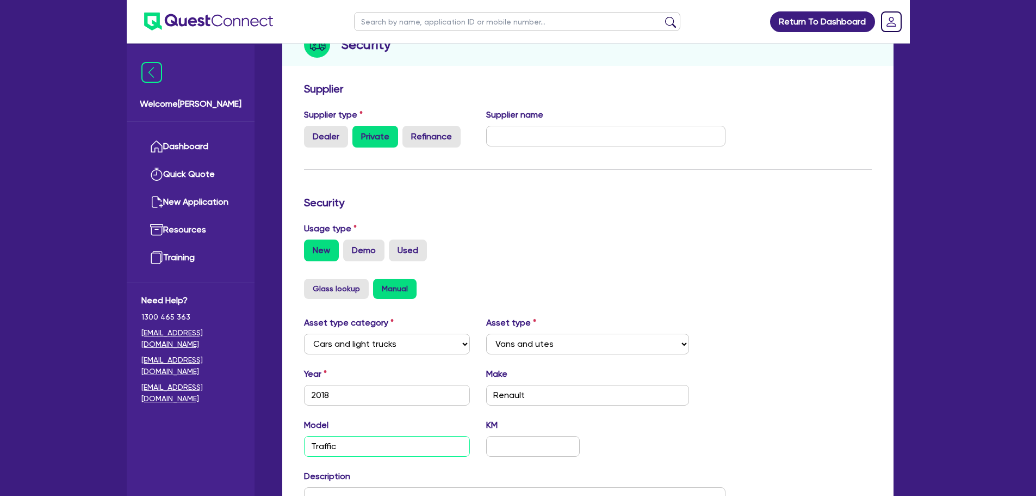
scroll to position [70, 0]
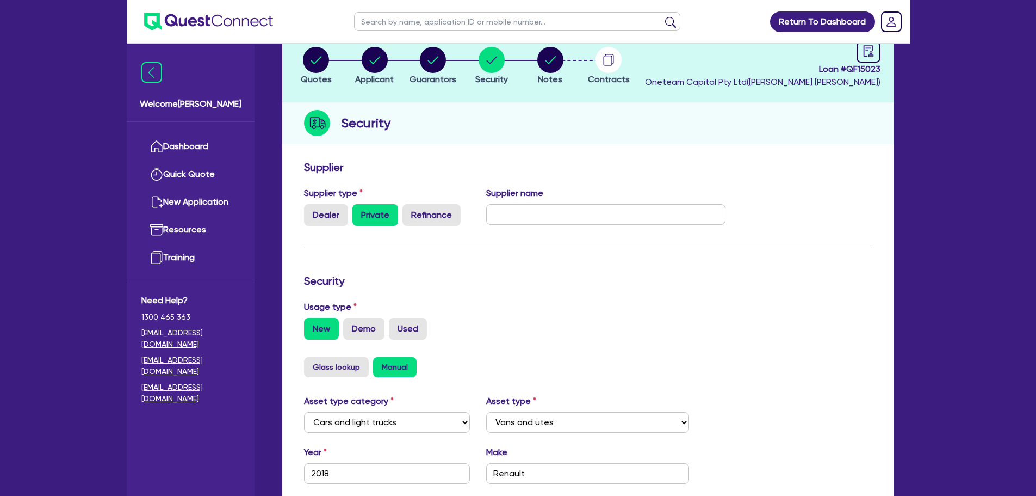
type input "Traffic"
click at [557, 71] on icon "button" at bounding box center [551, 60] width 26 height 26
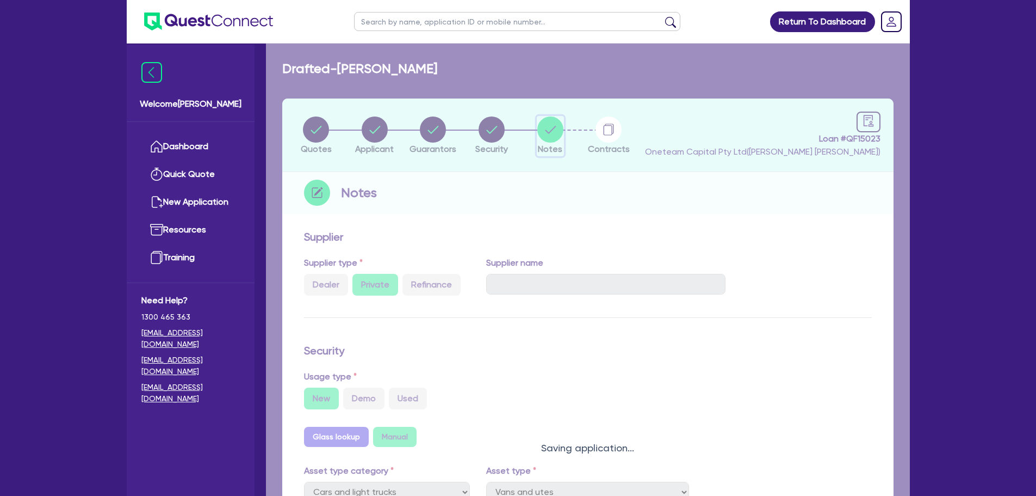
select select "Quest Finance - Own Book"
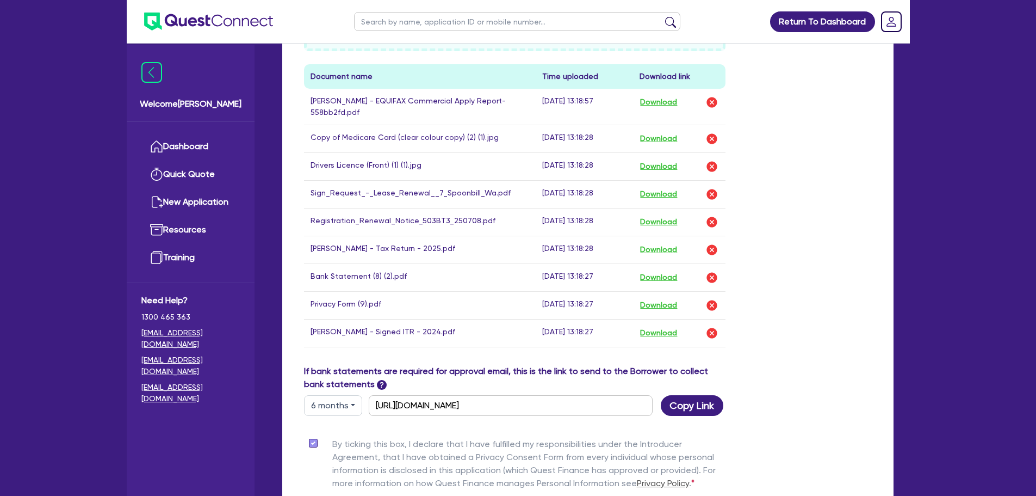
scroll to position [707, 0]
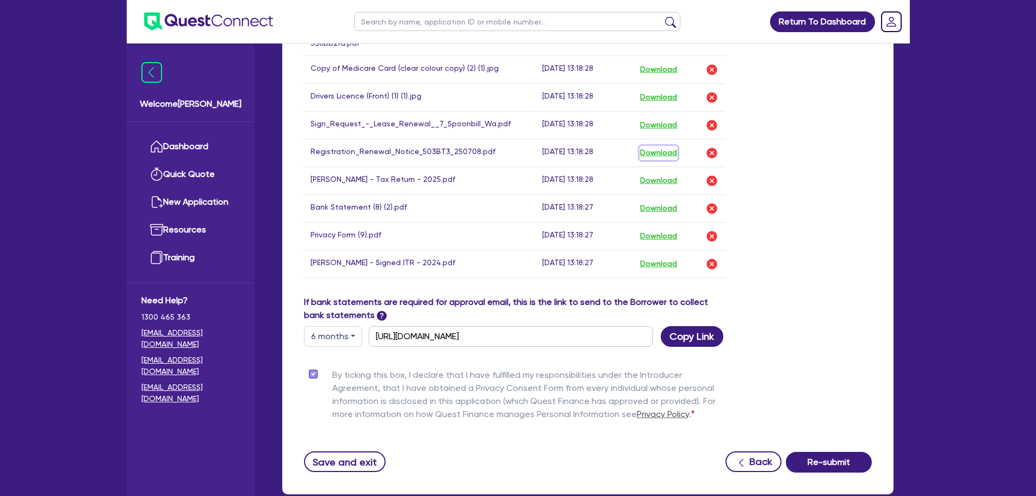
click at [658, 149] on button "Download" at bounding box center [659, 153] width 38 height 14
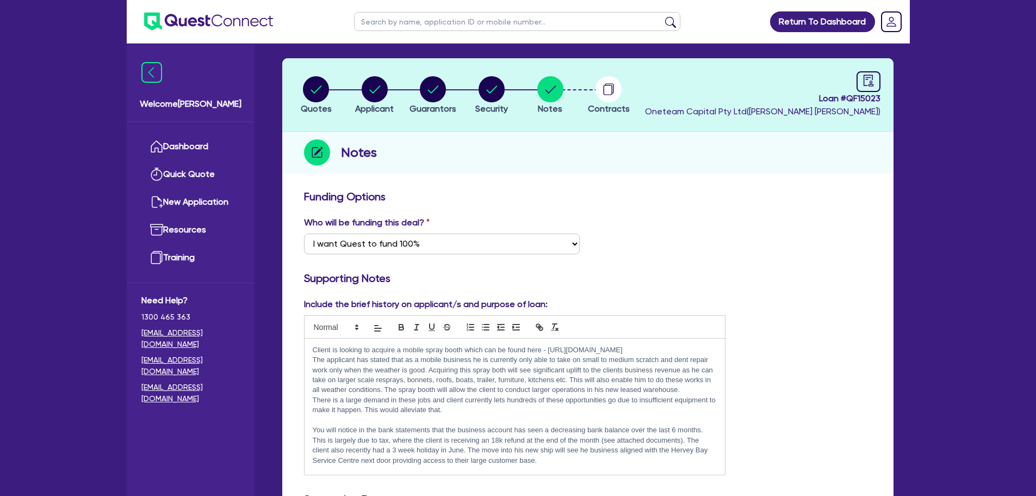
scroll to position [0, 0]
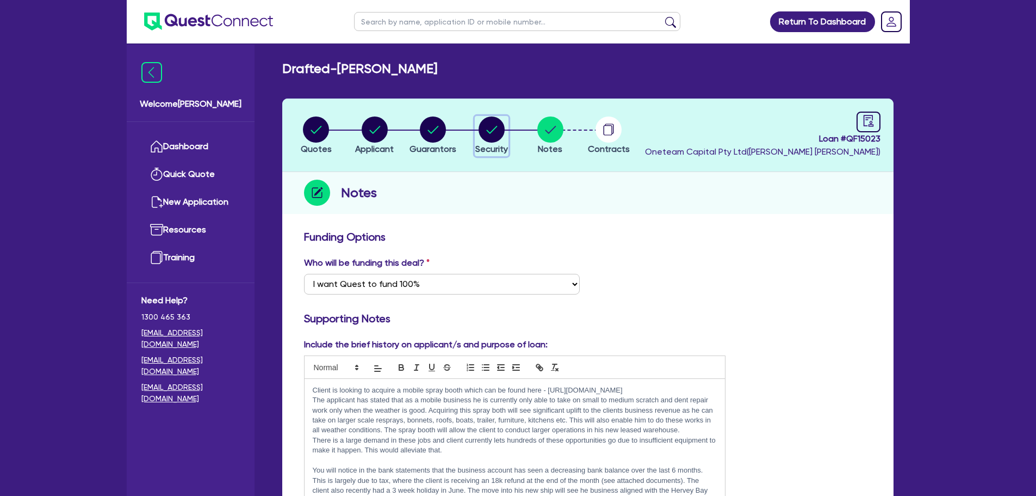
click at [495, 120] on circle "button" at bounding box center [492, 129] width 26 height 26
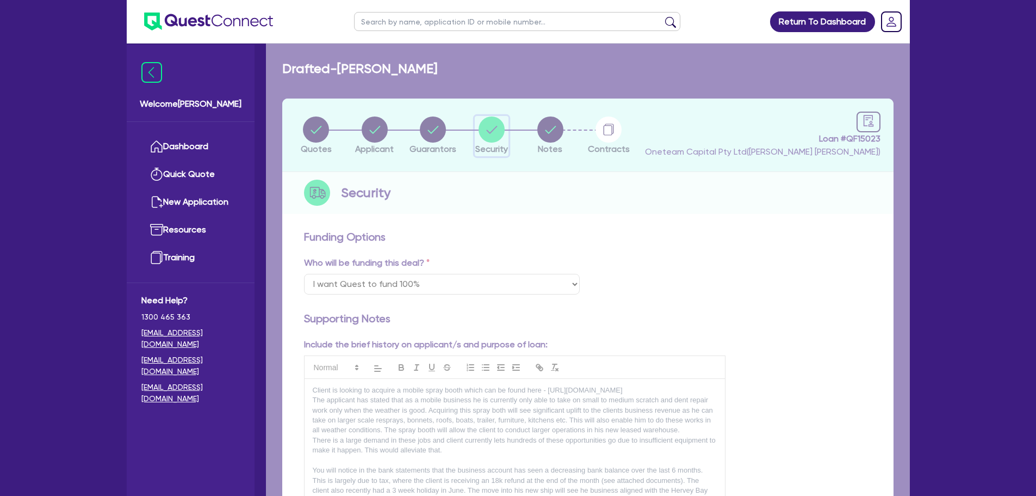
select select "CARS_AND_LIGHT_TRUCKS"
select select "VANS_AND_UTES"
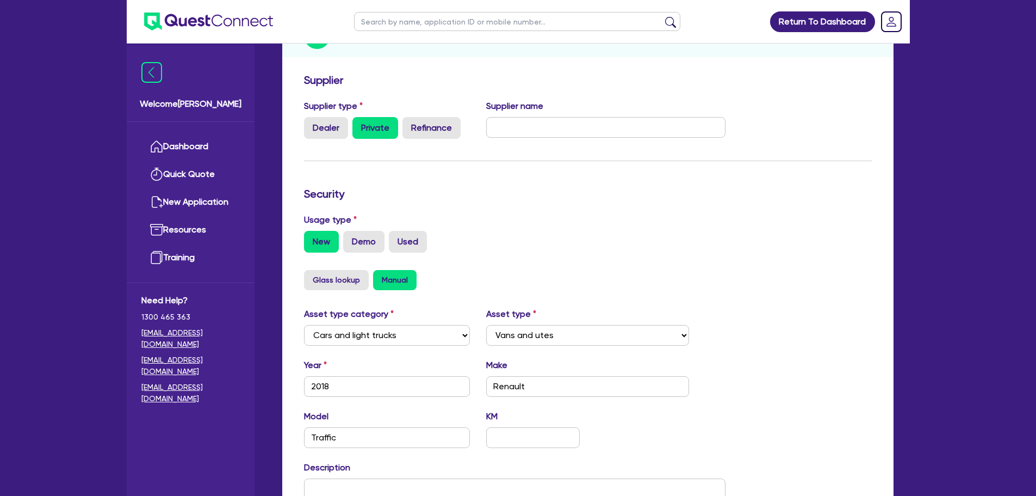
scroll to position [342, 0]
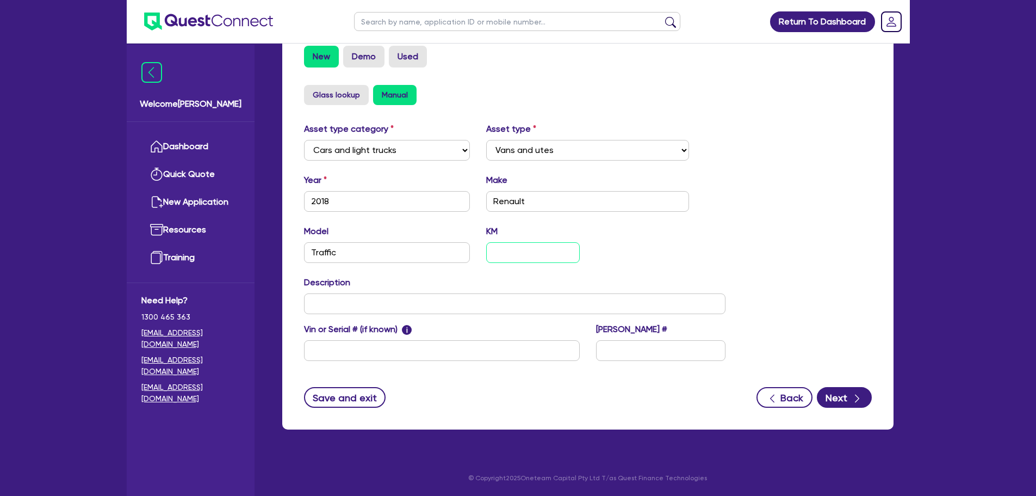
click at [515, 256] on input "text" at bounding box center [532, 252] width 93 height 21
click at [664, 360] on input "text" at bounding box center [660, 350] width 129 height 21
paste input "503BT3"
type input "503BT3"
click at [847, 403] on button "Next" at bounding box center [844, 397] width 55 height 21
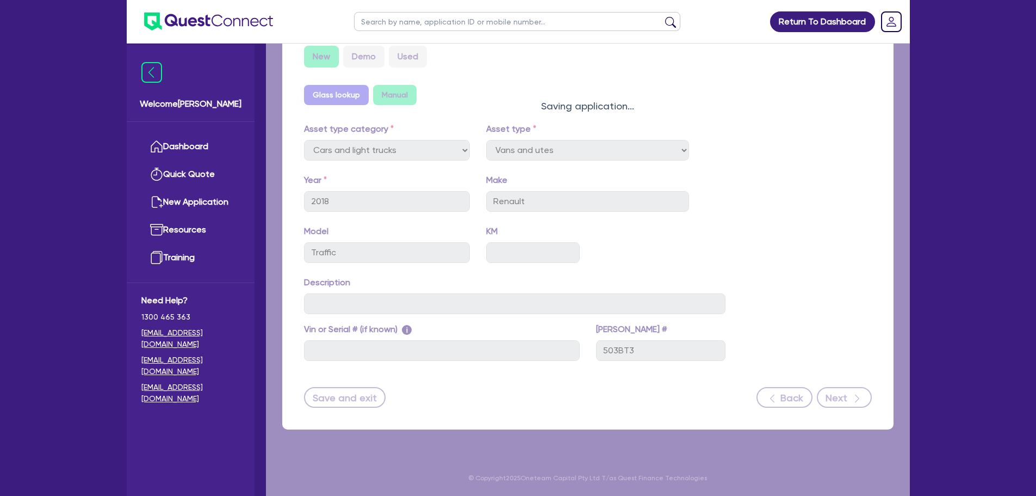
select select "Quest Finance - Own Book"
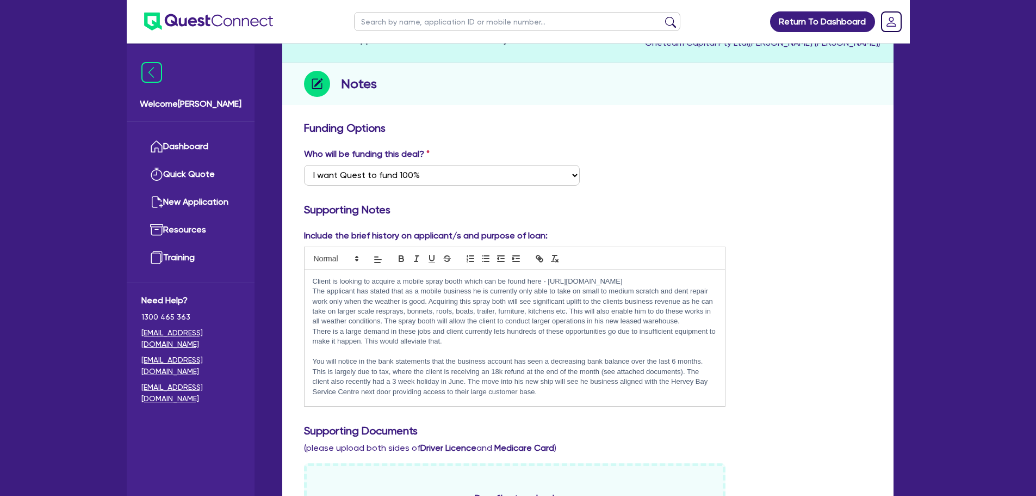
drag, startPoint x: 801, startPoint y: 369, endPoint x: 795, endPoint y: 401, distance: 32.2
click at [795, 401] on div "Include the brief history on applicant/s and purpose of loan: Client is looking…" at bounding box center [588, 322] width 584 height 186
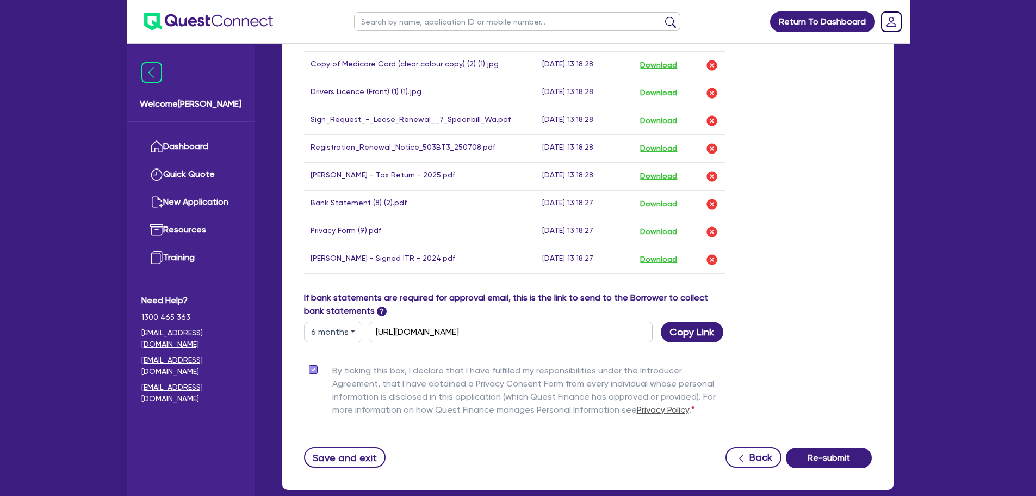
scroll to position [772, 0]
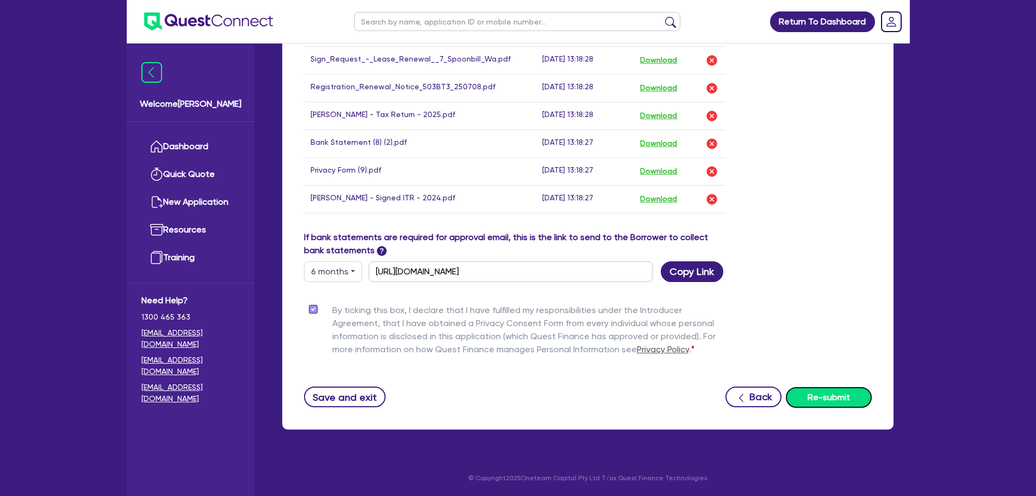
click at [803, 396] on button "Re-submit" at bounding box center [829, 397] width 86 height 21
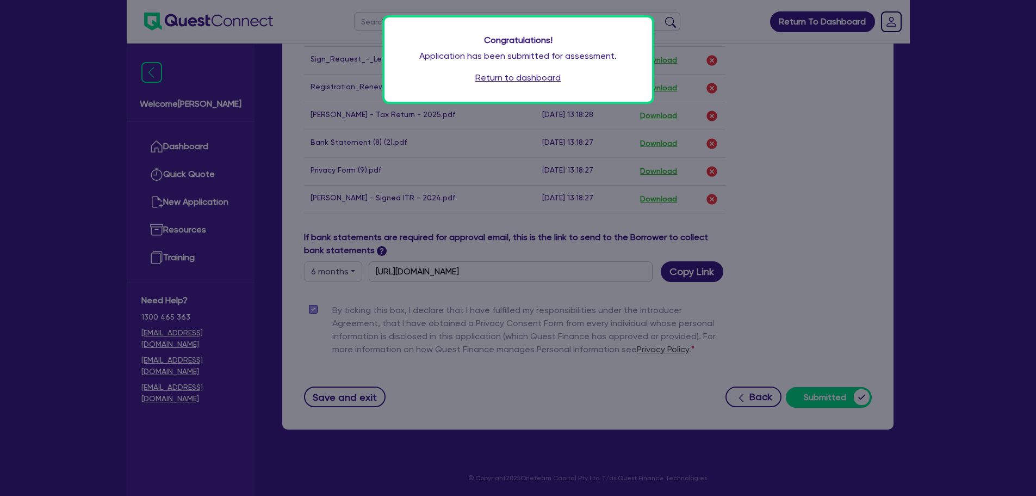
click at [559, 81] on link "Return to dashboard" at bounding box center [518, 77] width 85 height 13
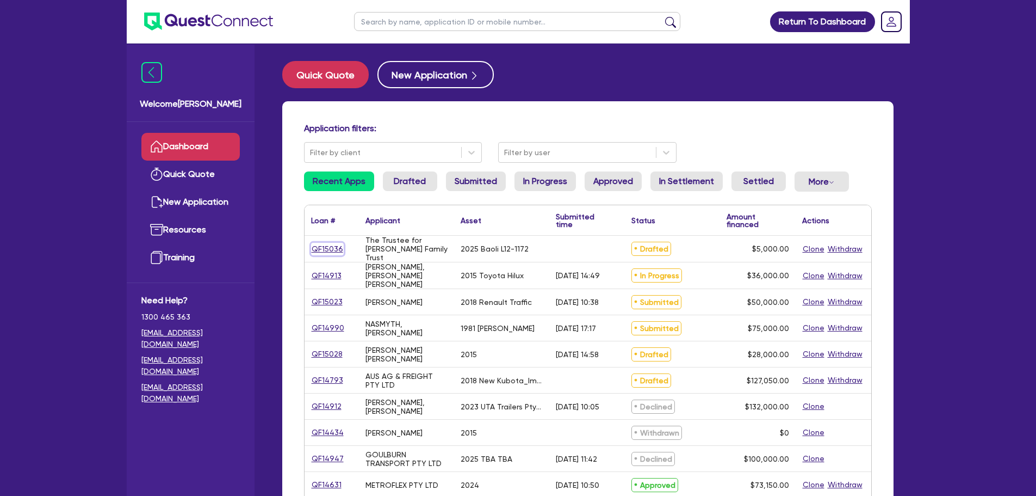
click at [318, 251] on link "QF15036" at bounding box center [327, 249] width 33 height 13
select select "SECONDARY_ASSETS"
select select "OTHER"
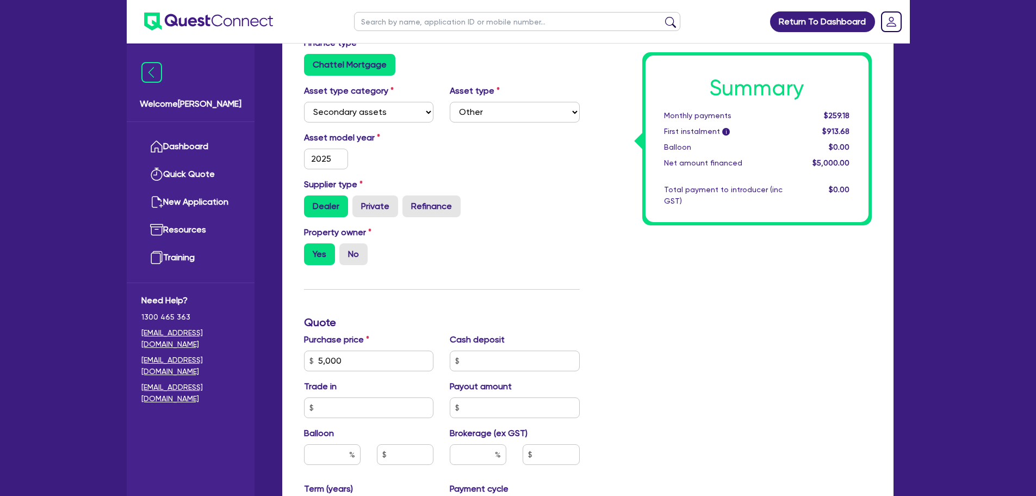
scroll to position [83, 0]
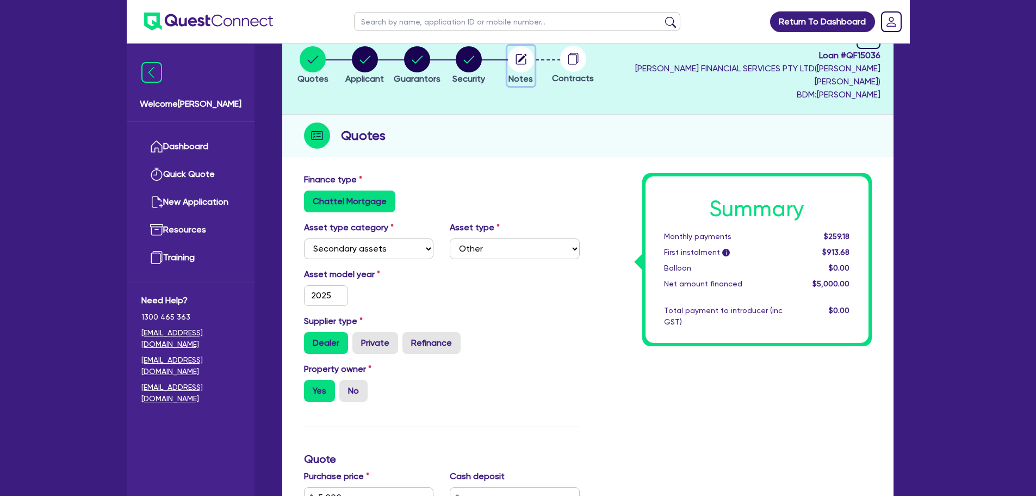
click at [534, 48] on circle "button" at bounding box center [521, 59] width 26 height 26
select select "Quest Finance - Platform Funding"
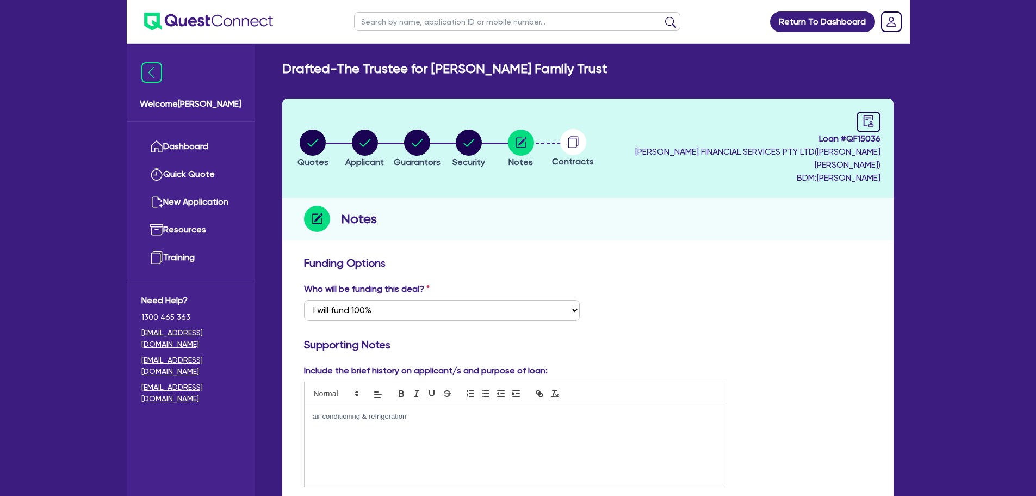
click at [587, 140] on circle at bounding box center [573, 142] width 26 height 26
click at [587, 151] on icon at bounding box center [573, 142] width 26 height 26
click at [482, 153] on icon "button" at bounding box center [469, 142] width 26 height 26
select select "SECONDARY_ASSETS"
select select "OTHER"
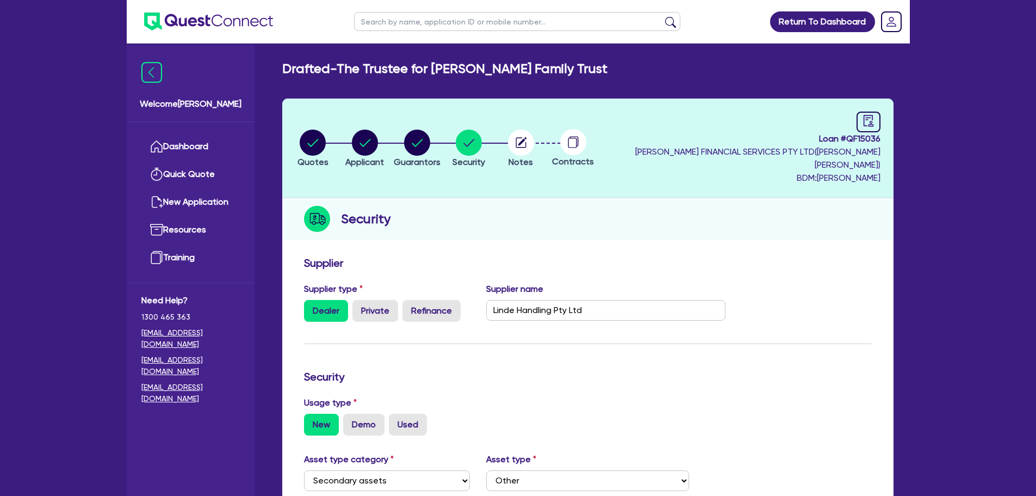
click at [575, 150] on div at bounding box center [573, 142] width 52 height 26
click at [547, 150] on li "Notes" at bounding box center [521, 148] width 52 height 38
click at [534, 147] on circle "button" at bounding box center [521, 142] width 26 height 26
select select "Quest Finance - Platform Funding"
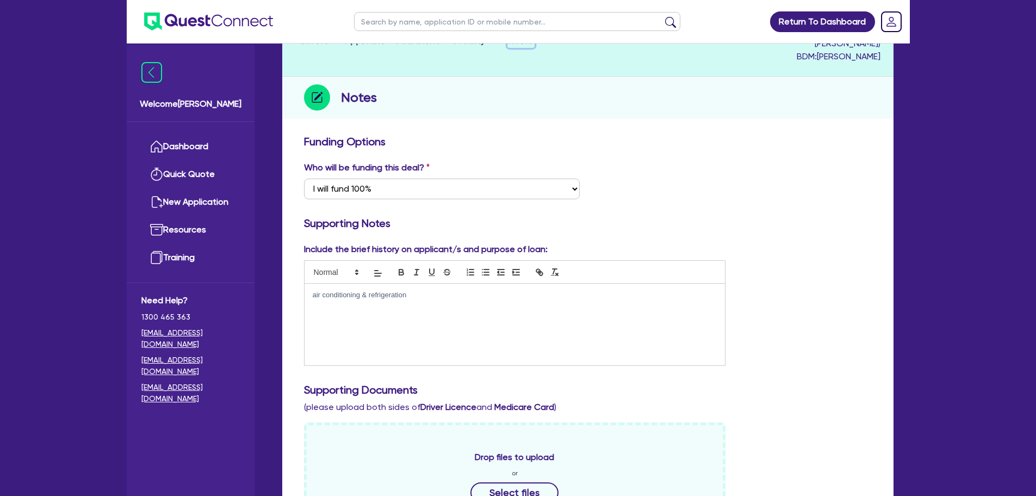
scroll to position [24, 0]
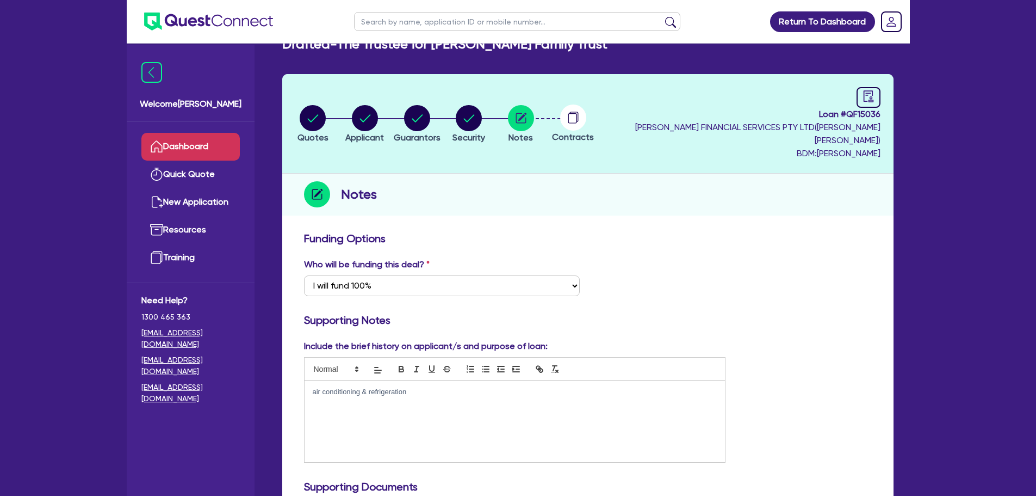
click at [151, 152] on icon at bounding box center [156, 146] width 13 height 13
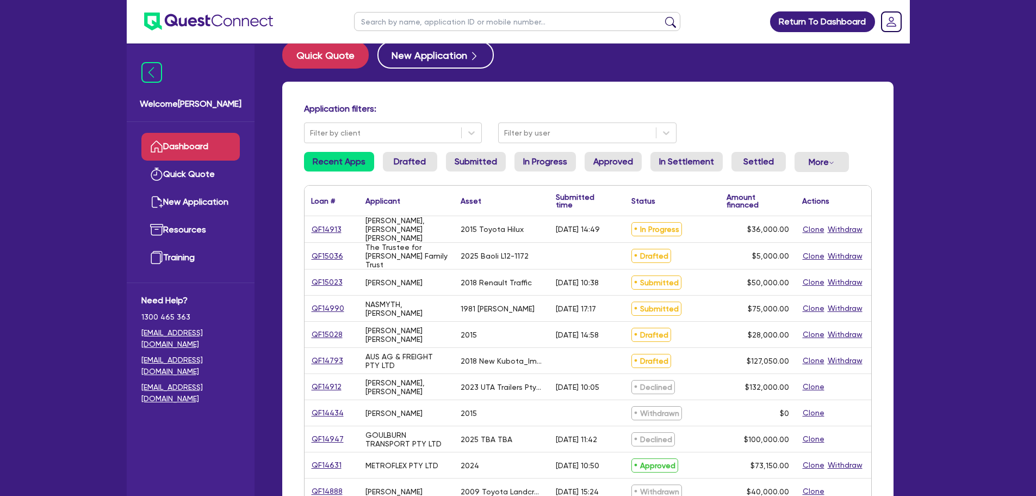
scroll to position [54, 0]
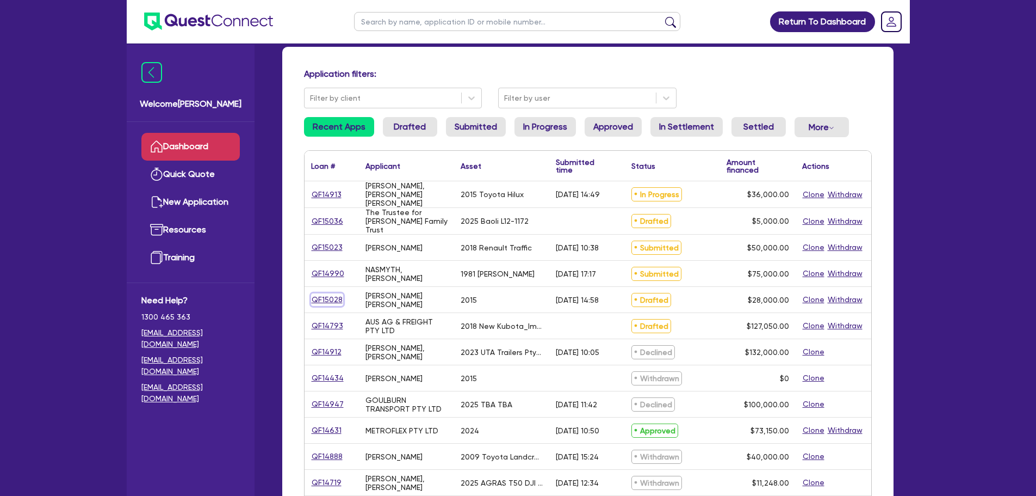
click at [330, 298] on link "QF15028" at bounding box center [327, 299] width 32 height 13
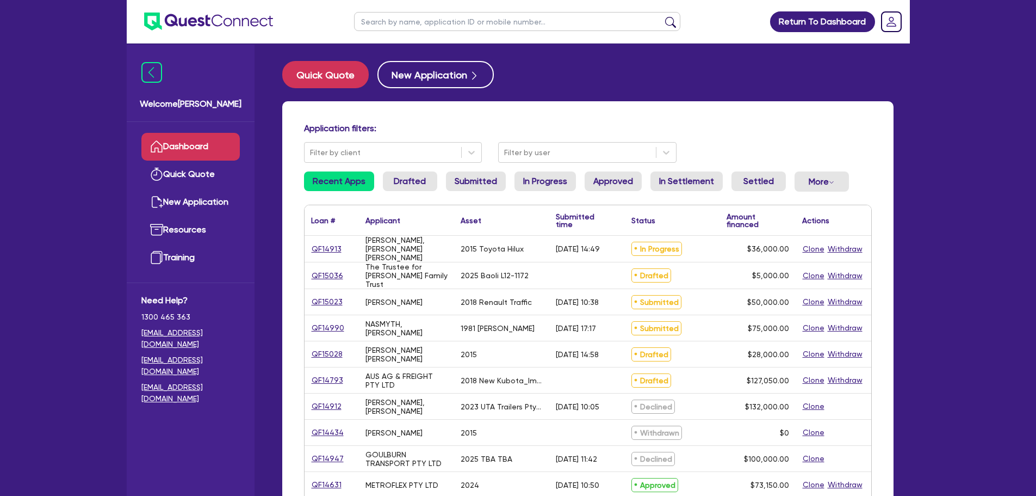
select select "CARS_AND_LIGHT_TRUCKS"
select select "VANS_AND_UTES"
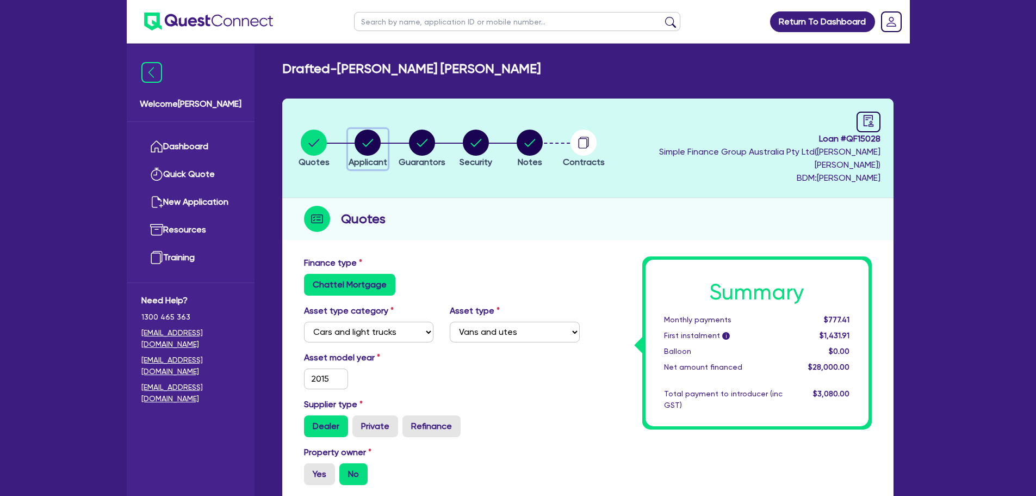
click at [365, 146] on icon "button" at bounding box center [368, 142] width 26 height 26
select select "SOLE_TRADER"
select select "BUILDING_CONSTRUCTION"
select select "TRADES_SERVICES_CONSUMERS"
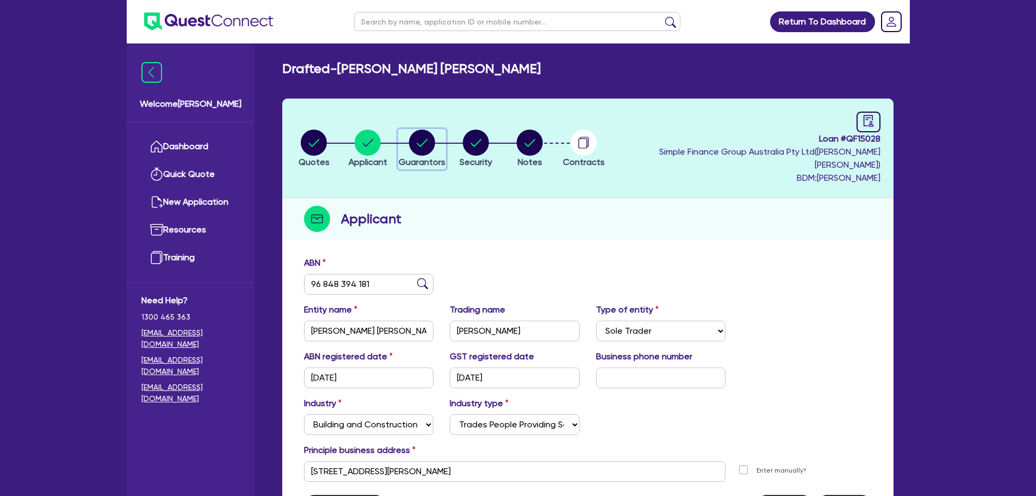
click at [446, 159] on span "Guarantors" at bounding box center [422, 162] width 47 height 10
select select "MR"
select select "VIC"
select select "DE_FACTO"
select select "INVESTMENT_PROPERTY"
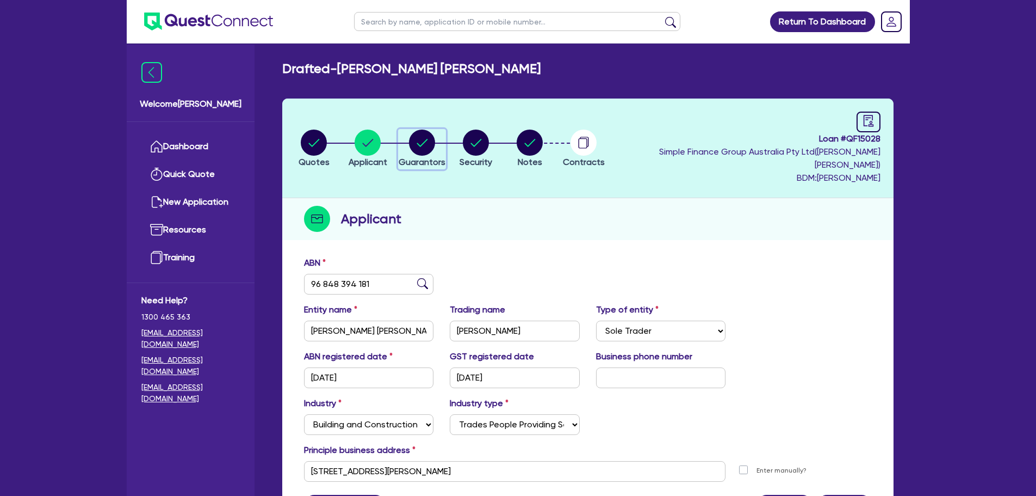
select select "CASH"
select select "HOUSEHOLD_PERSONAL"
select select "OTHER"
select select "INVESTMENT_PROPERTY_LOAN"
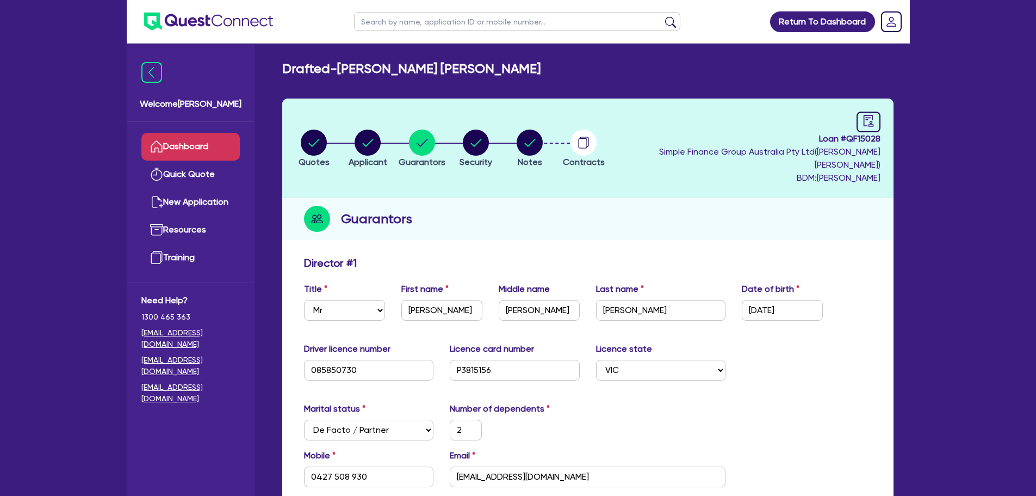
click at [197, 147] on link "Dashboard" at bounding box center [190, 147] width 98 height 28
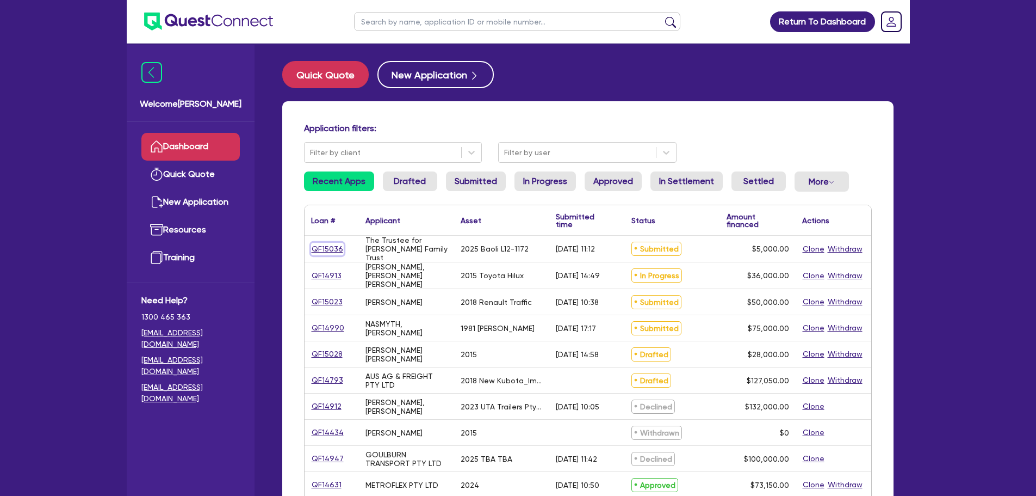
click at [316, 245] on link "QF15036" at bounding box center [327, 249] width 33 height 13
select select "SECONDARY_ASSETS"
select select "OTHER"
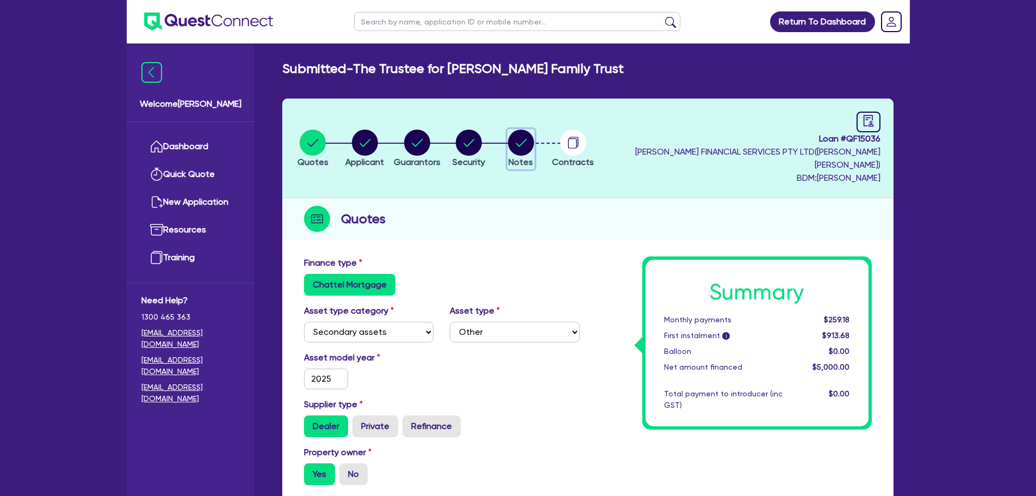
click at [534, 138] on circle "button" at bounding box center [521, 142] width 26 height 26
select select "Quest Finance - Platform Funding"
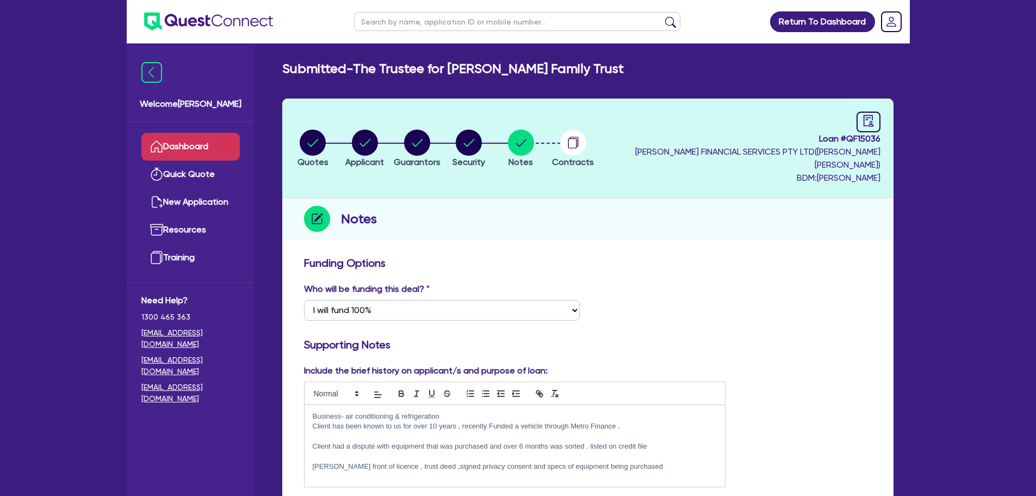
click at [227, 133] on link "Dashboard" at bounding box center [190, 147] width 98 height 28
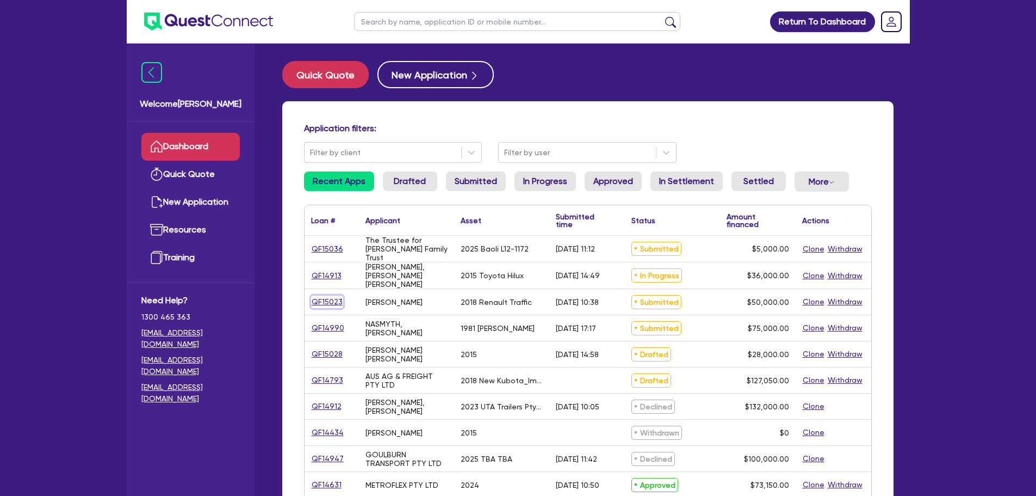
click at [337, 300] on link "QF15023" at bounding box center [327, 301] width 32 height 13
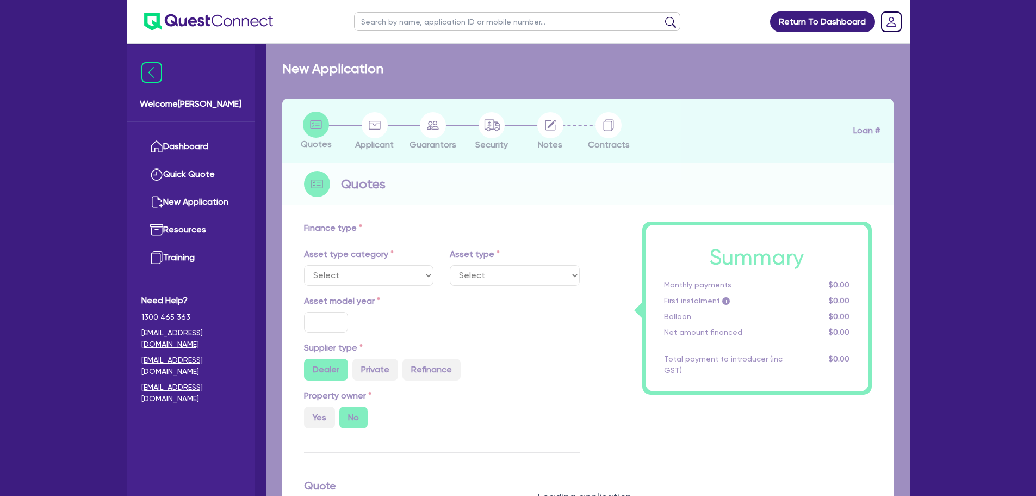
select select "CARS_AND_LIGHT_TRUCKS"
type input "2018"
radio input "false"
radio input "true"
type input "50,000"
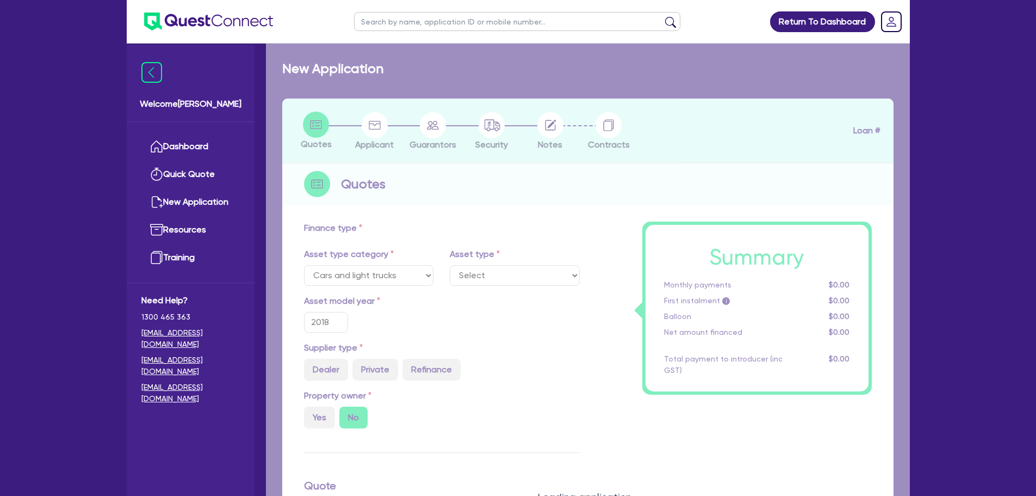
type input "6"
type input "3,000"
type input "17"
select select "VANS_AND_UTES"
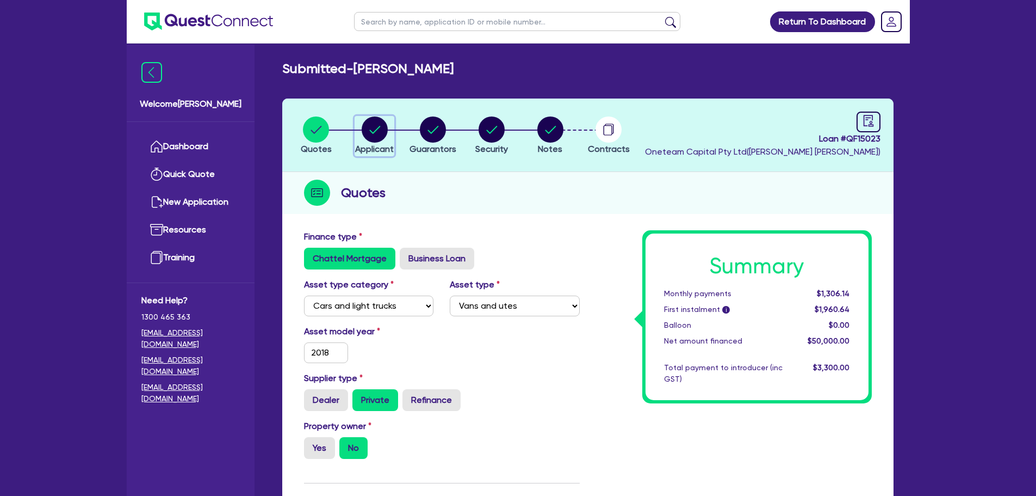
click at [378, 132] on circle "button" at bounding box center [375, 129] width 26 height 26
select select "SOLE_TRADER"
select select "RETAIL_WHOLESALE_TRADE"
select select "MOTOR_VEHICLES"
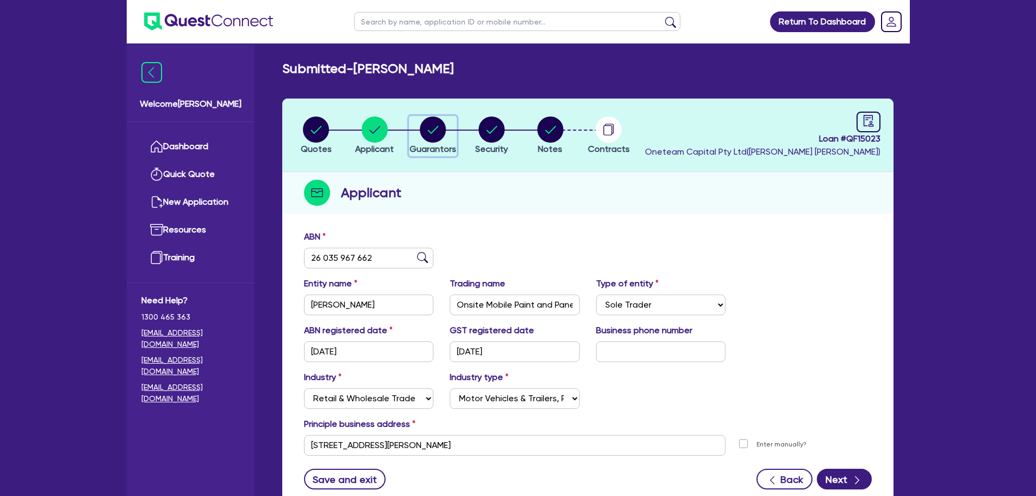
click at [440, 132] on circle "button" at bounding box center [433, 129] width 26 height 26
select select "MR"
select select "QLD"
select select "SINGLE"
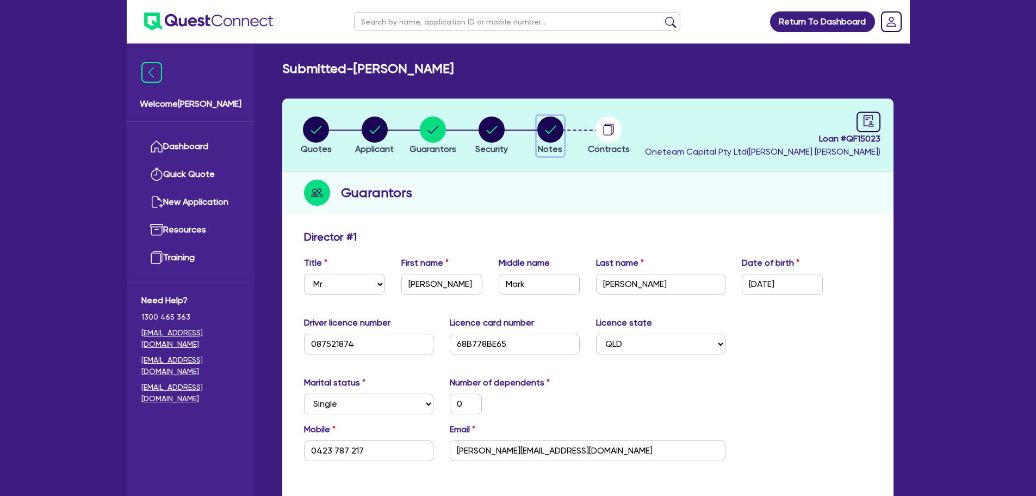
click at [552, 122] on circle "button" at bounding box center [551, 129] width 26 height 26
select select "Quest Finance - Own Book"
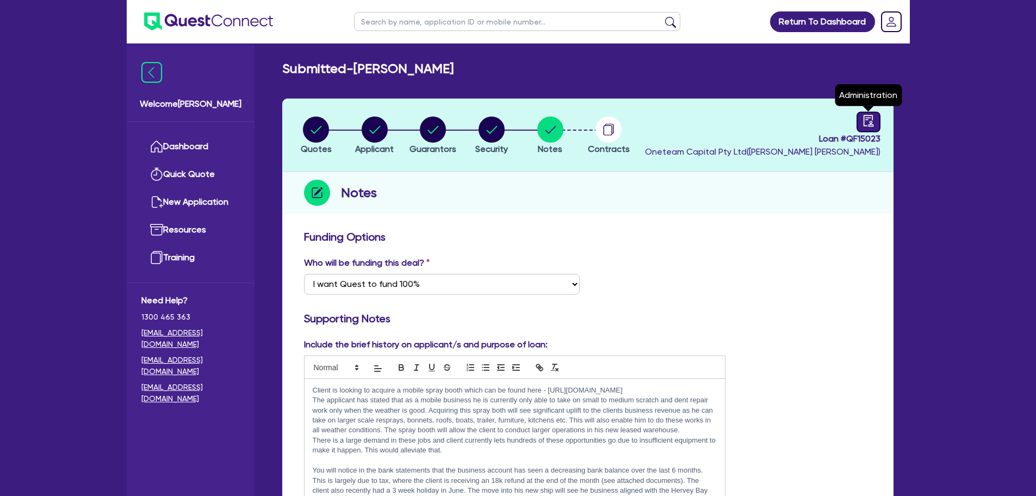
click at [863, 120] on icon "audit" at bounding box center [869, 121] width 12 height 12
select select "SUBMITTED_AMENDED"
select select "Quest Finance - Own Book"
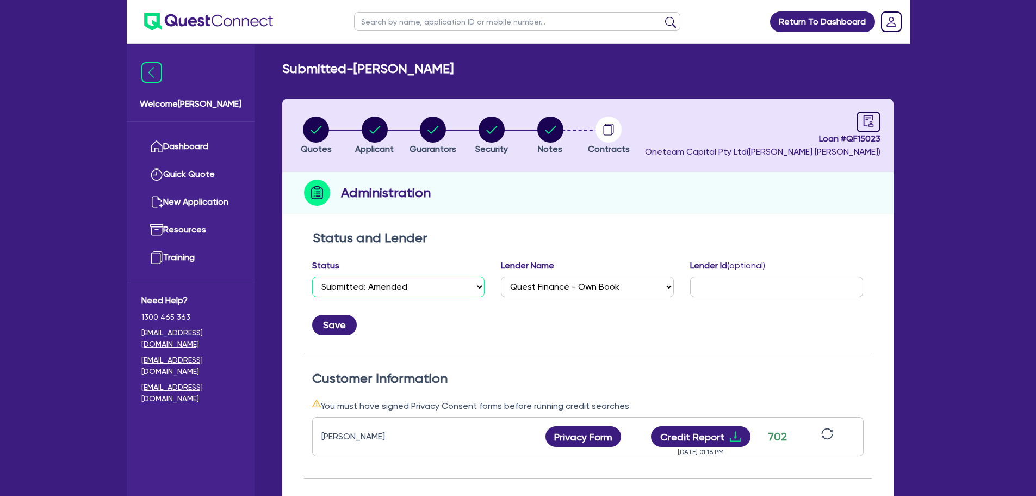
click at [405, 296] on select "Select Quoted Drafted: New Drafted: Amended Submitted: New Submitted: Amended I…" at bounding box center [398, 286] width 173 height 21
select select "DRAFTED_NEW"
click at [312, 276] on select "Select Quoted Drafted: New Drafted: Amended Submitted: New Submitted: Amended I…" at bounding box center [398, 286] width 173 height 21
click at [341, 327] on button "Save" at bounding box center [334, 324] width 45 height 21
click at [445, 134] on icon "button" at bounding box center [433, 129] width 26 height 26
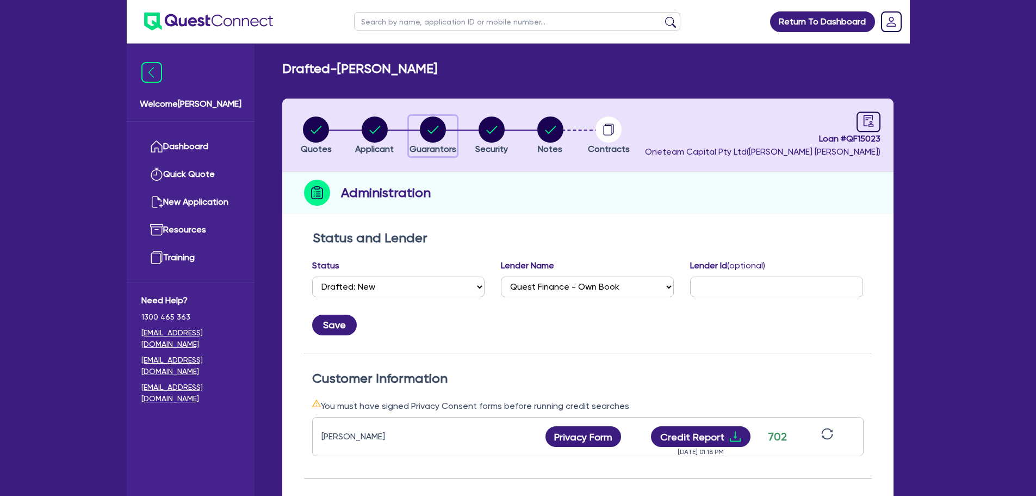
select select "MR"
select select "QLD"
select select "SINGLE"
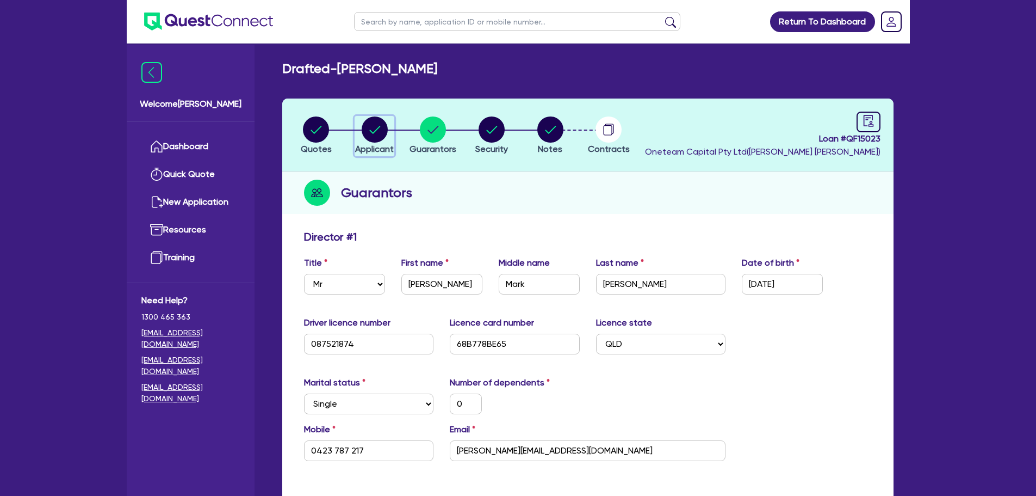
click at [374, 131] on circle "button" at bounding box center [375, 129] width 26 height 26
select select "SOLE_TRADER"
select select "RETAIL_WHOLESALE_TRADE"
select select "MOTOR_VEHICLES"
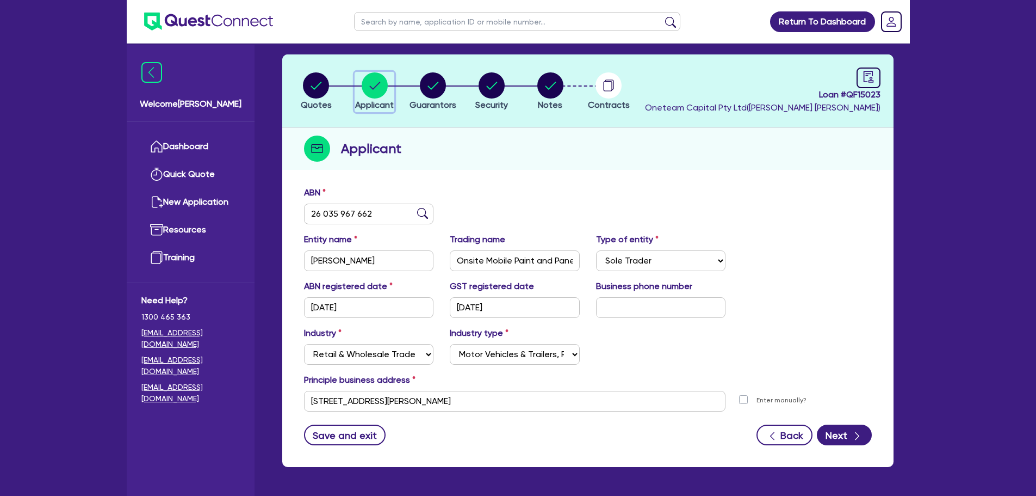
scroll to position [82, 0]
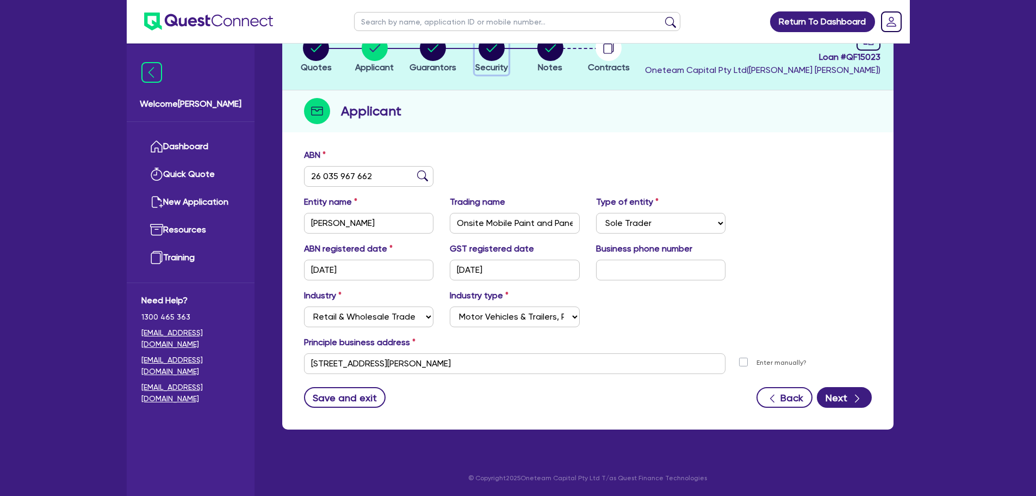
click at [492, 56] on circle "button" at bounding box center [492, 48] width 26 height 26
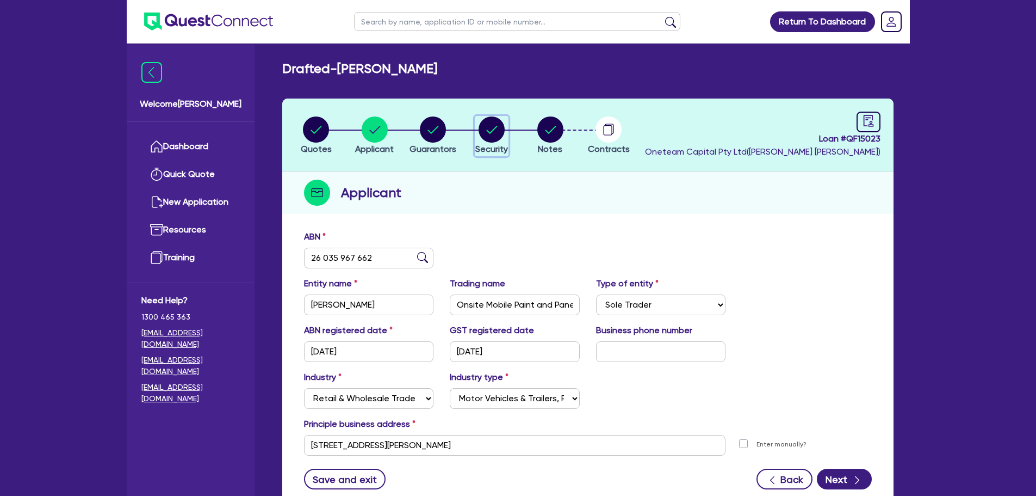
select select "CARS_AND_LIGHT_TRUCKS"
select select "VANS_AND_UTES"
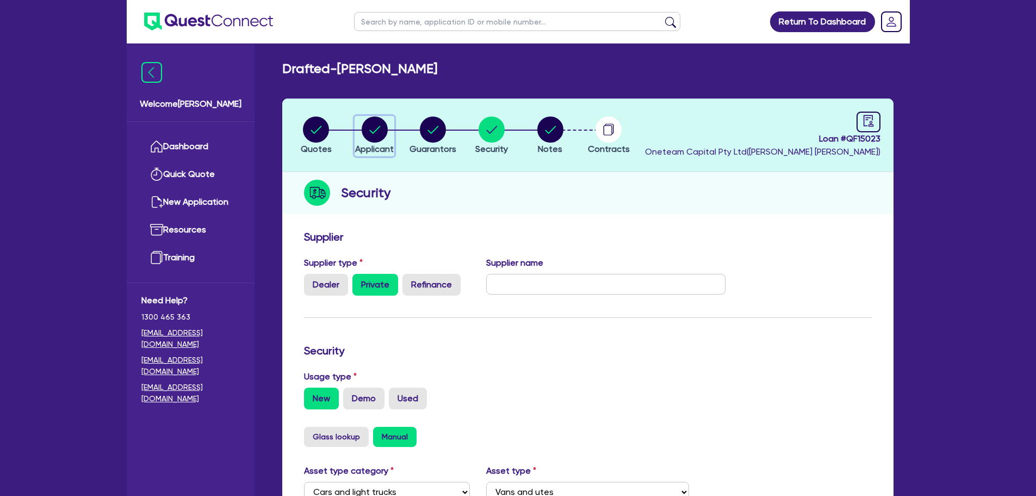
click at [376, 133] on circle "button" at bounding box center [375, 129] width 26 height 26
select select "SOLE_TRADER"
select select "RETAIL_WHOLESALE_TRADE"
select select "MOTOR_VEHICLES"
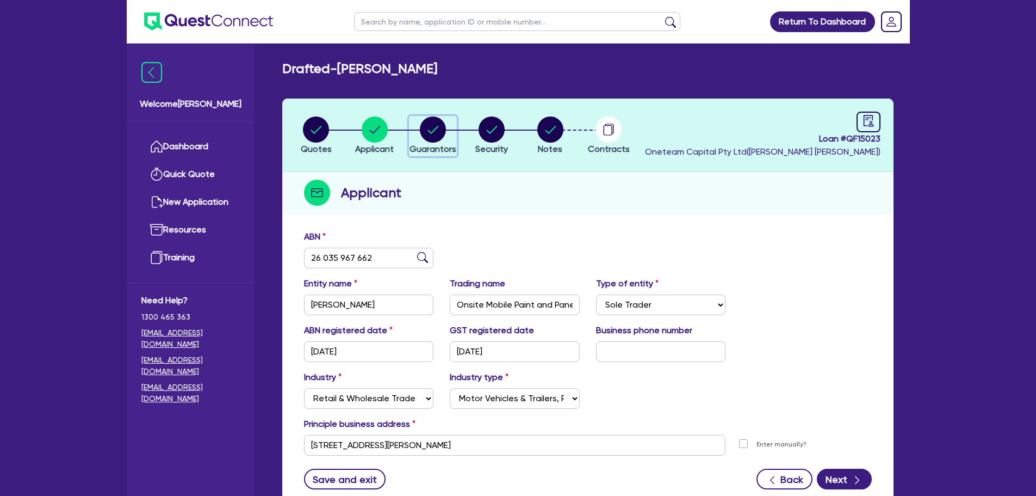
click at [435, 135] on circle "button" at bounding box center [433, 129] width 26 height 26
select select "MR"
select select "QLD"
select select "SINGLE"
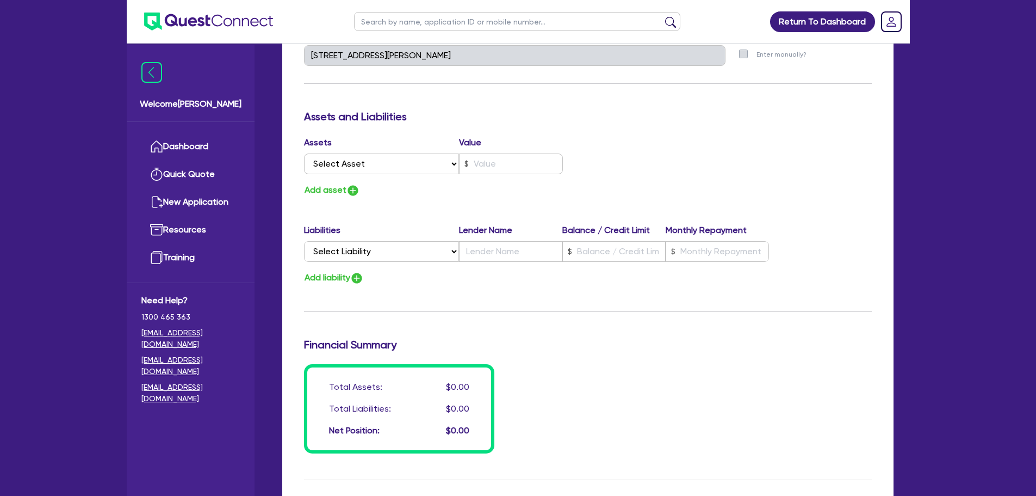
scroll to position [598, 0]
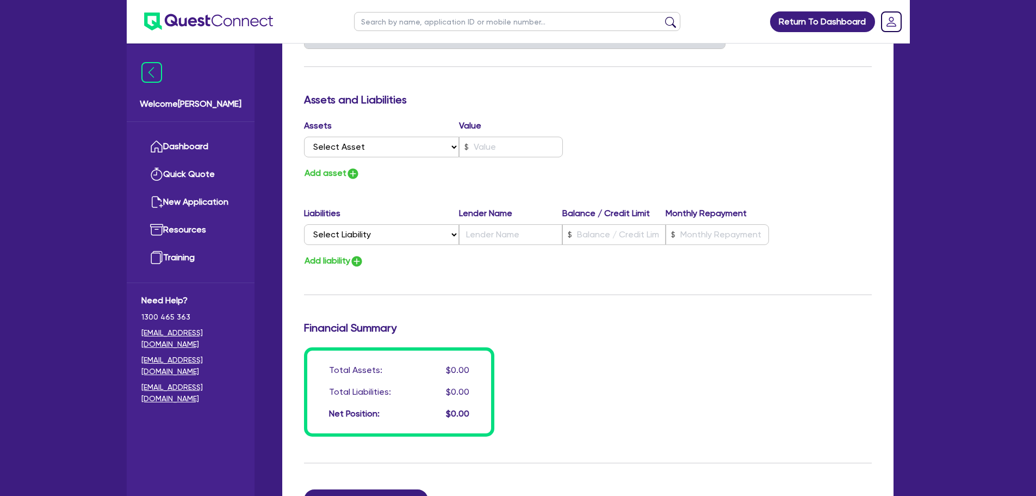
click at [962, 120] on div "Return To Dashboard Edit Profile Logout Welcome Sam Dashboard Quick Quote New A…" at bounding box center [518, 37] width 1036 height 1270
click at [186, 154] on link "Dashboard" at bounding box center [190, 147] width 98 height 28
